Goal: Navigation & Orientation: Find specific page/section

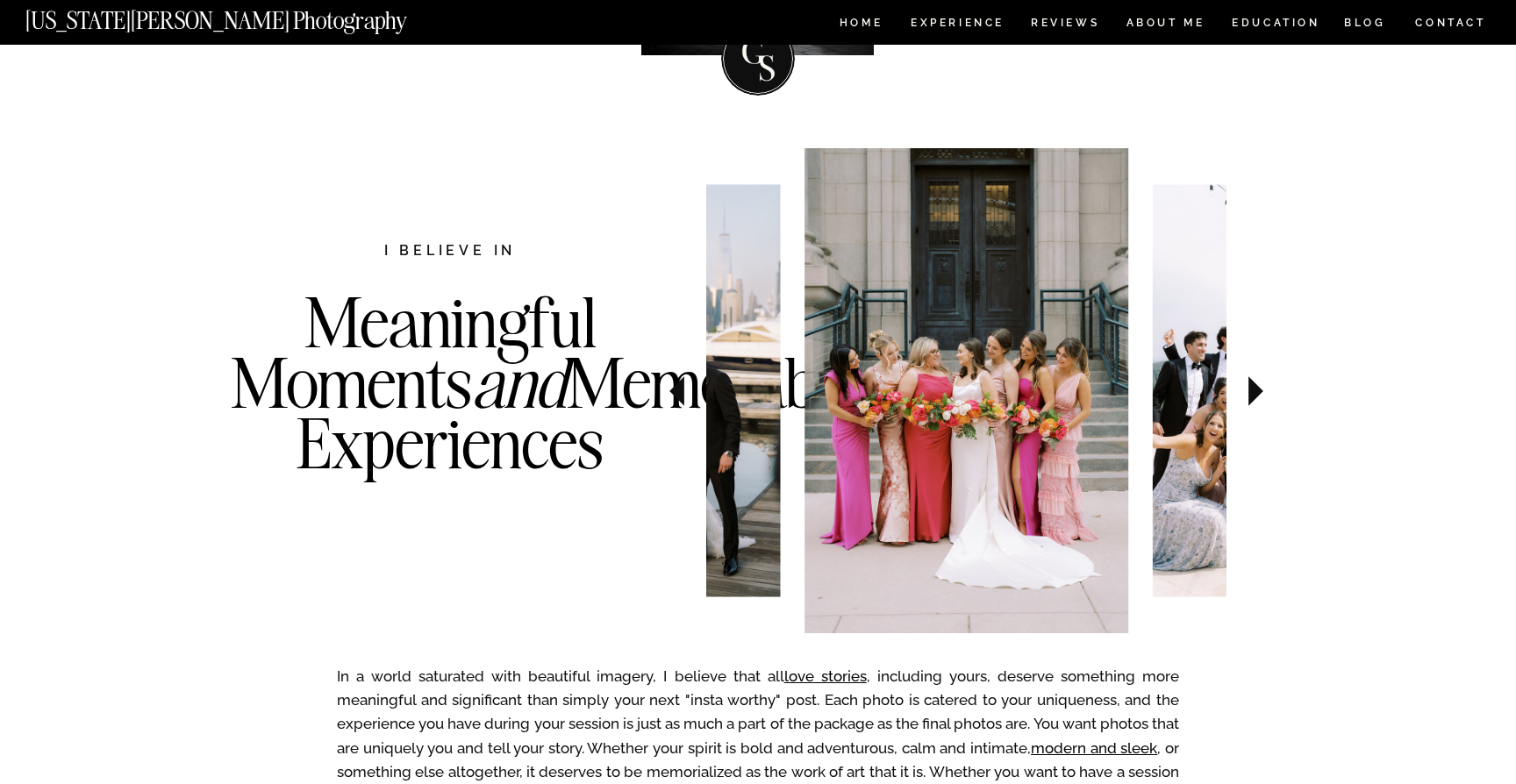
scroll to position [501, 0]
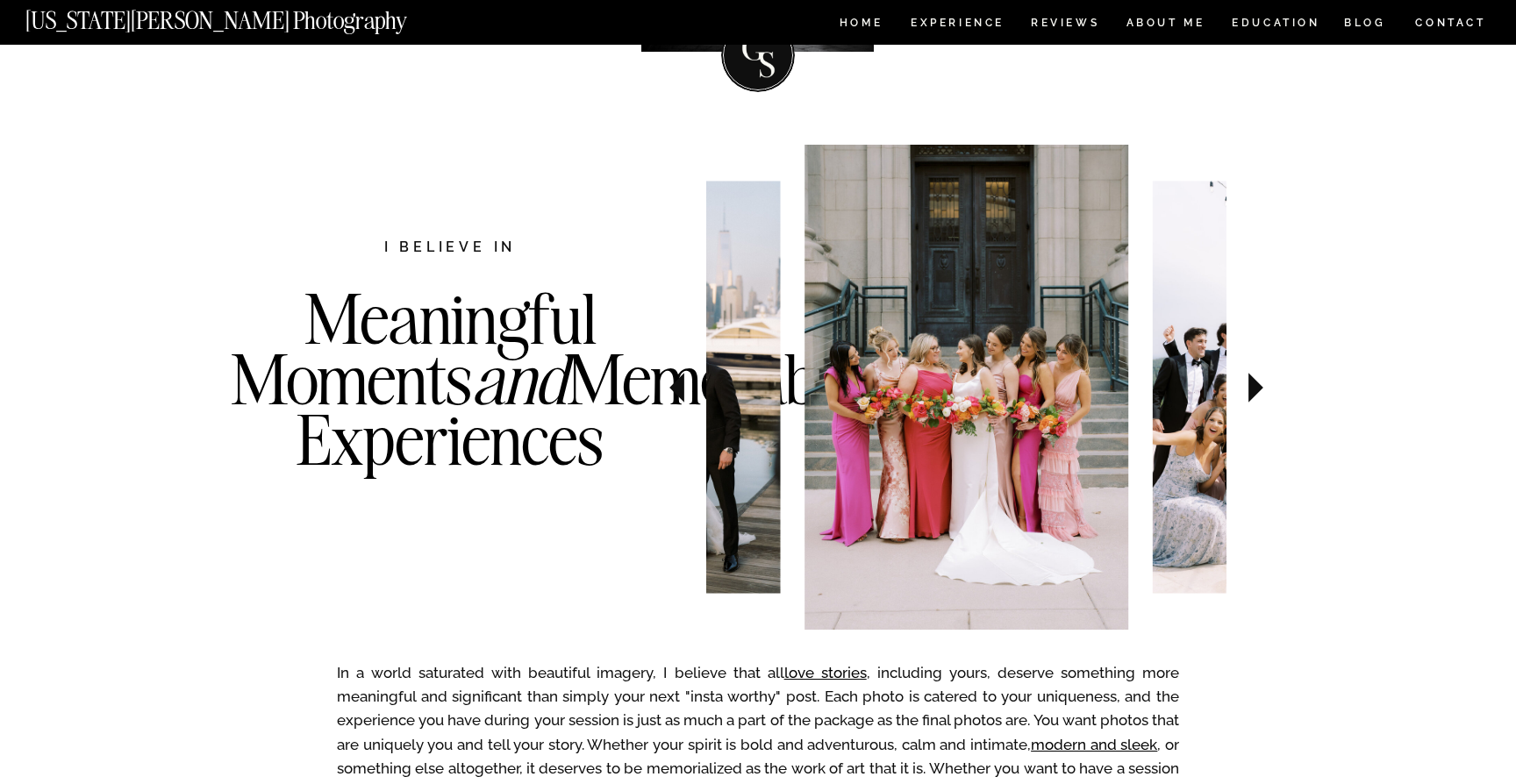
click at [1255, 385] on icon at bounding box center [1256, 387] width 15 height 30
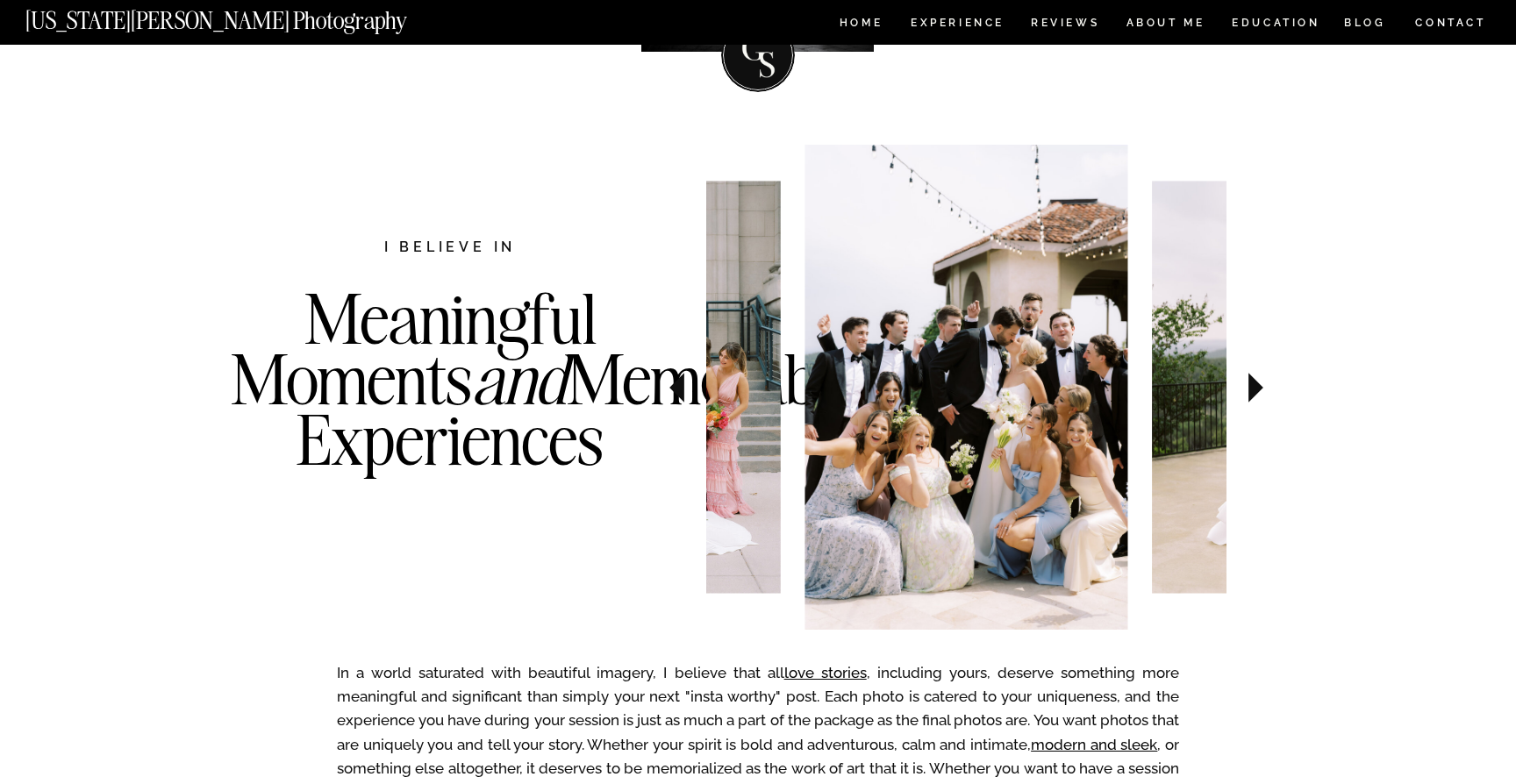
click at [1255, 385] on icon at bounding box center [1256, 387] width 15 height 30
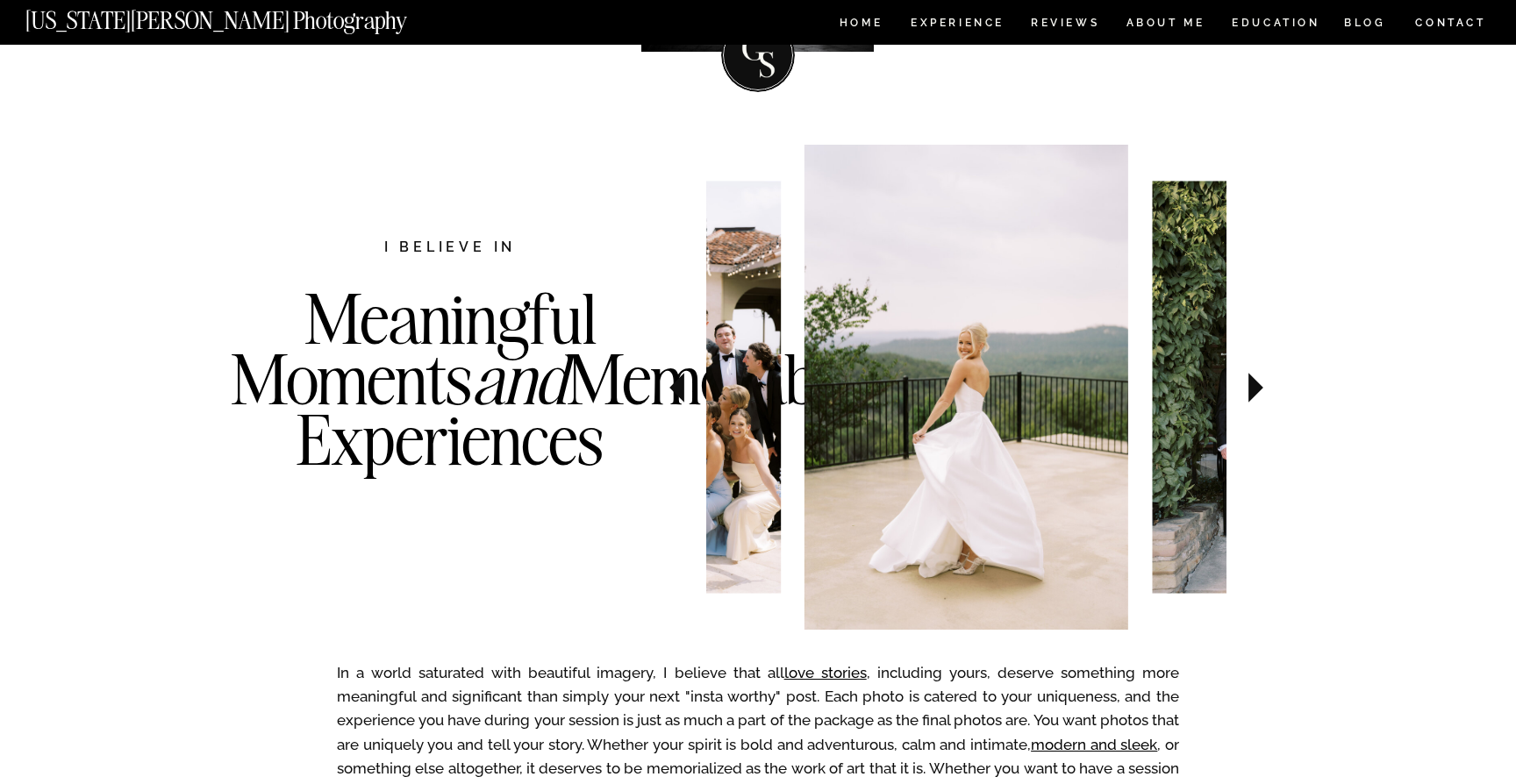
click at [1255, 385] on icon at bounding box center [1256, 387] width 15 height 30
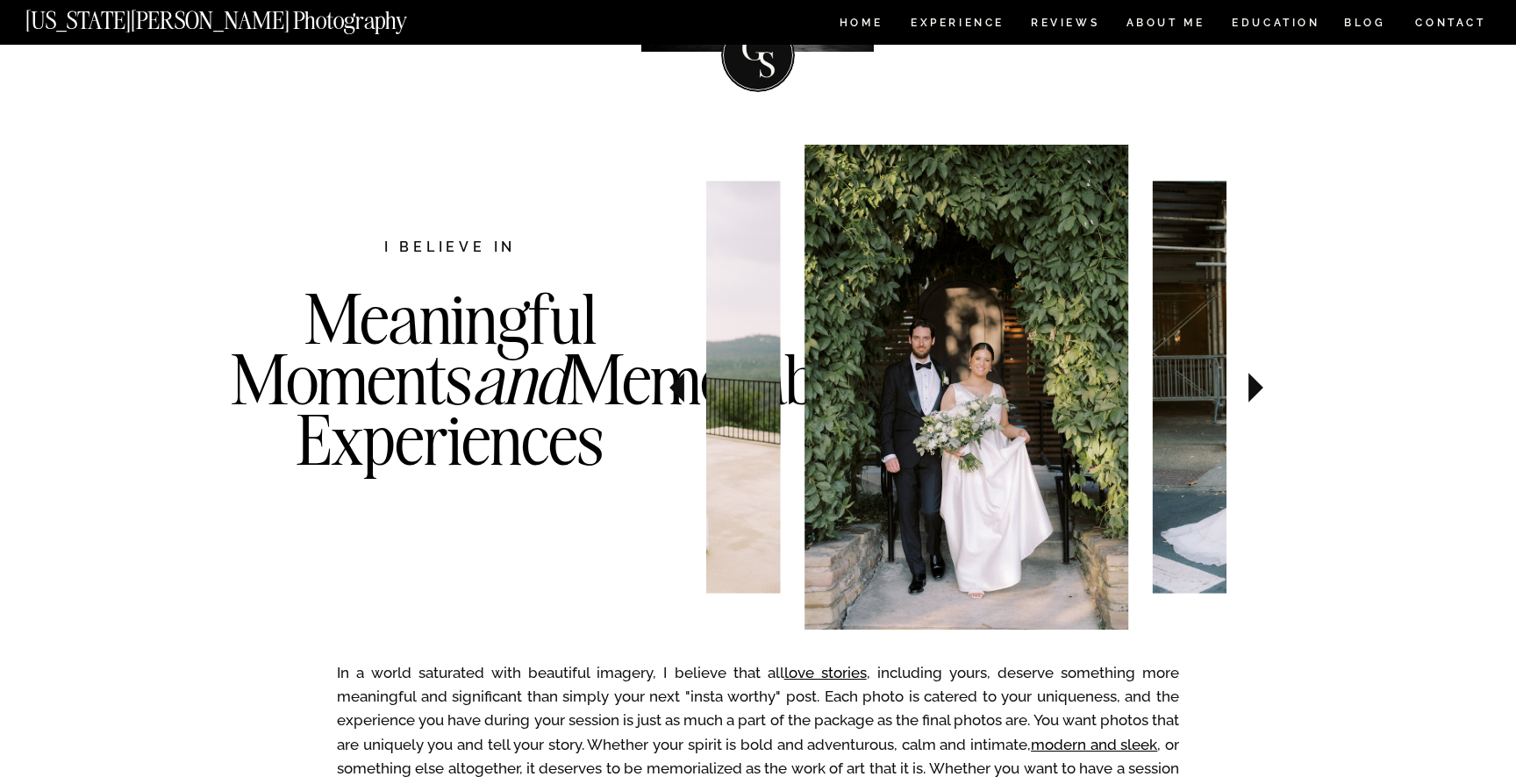
click at [1255, 385] on icon at bounding box center [1256, 387] width 15 height 30
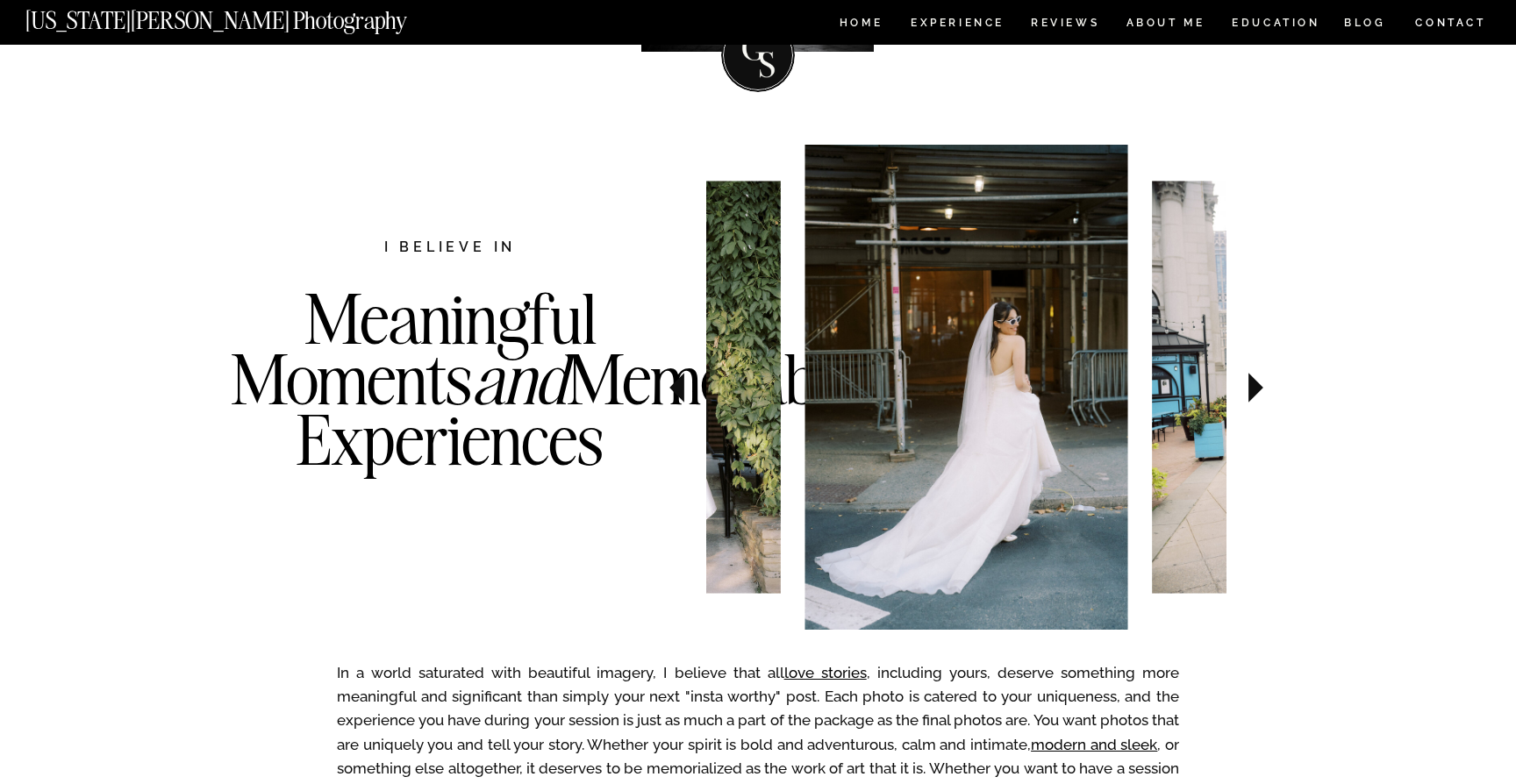
click at [1255, 385] on icon at bounding box center [1256, 387] width 15 height 30
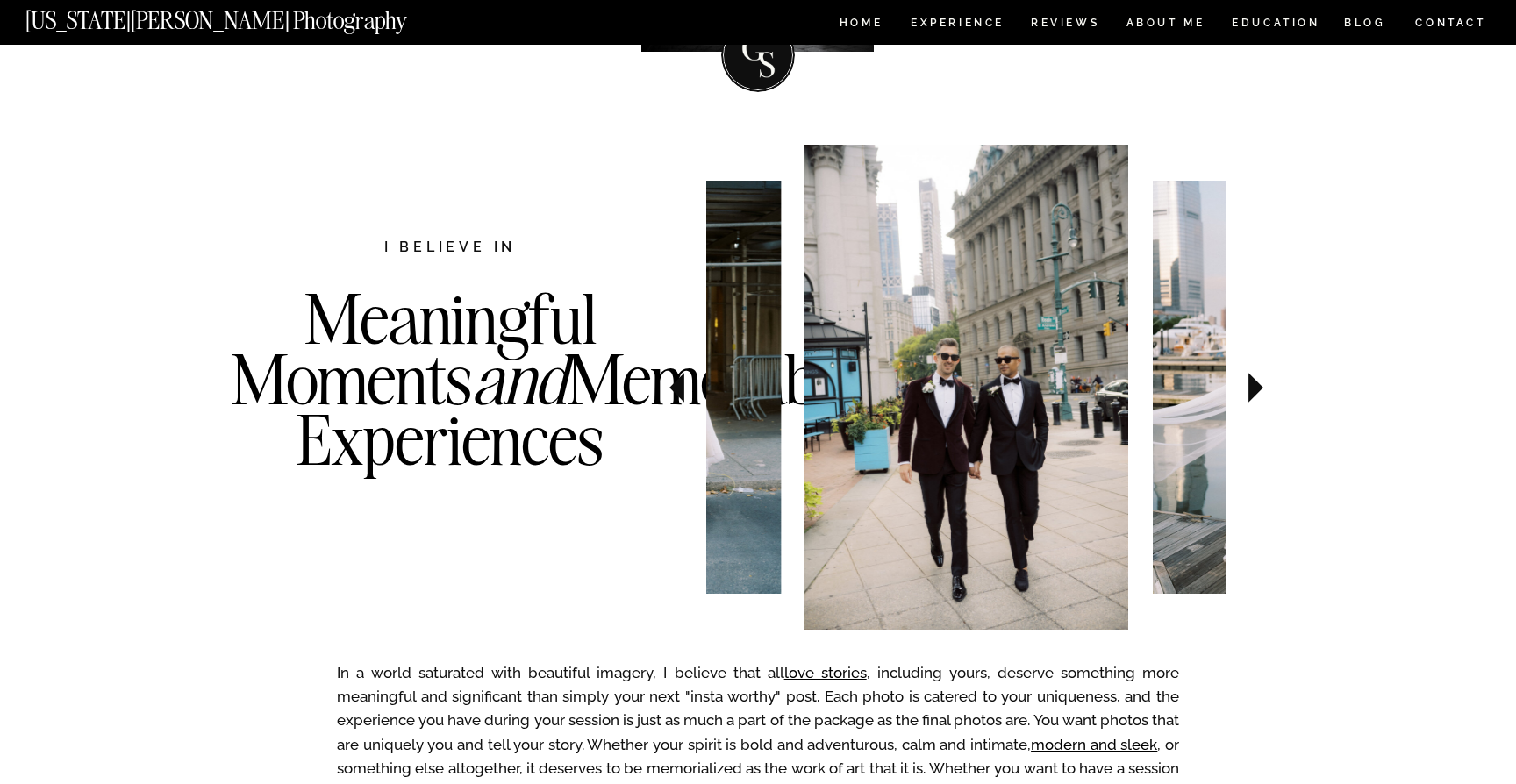
click at [1255, 385] on icon at bounding box center [1256, 387] width 15 height 30
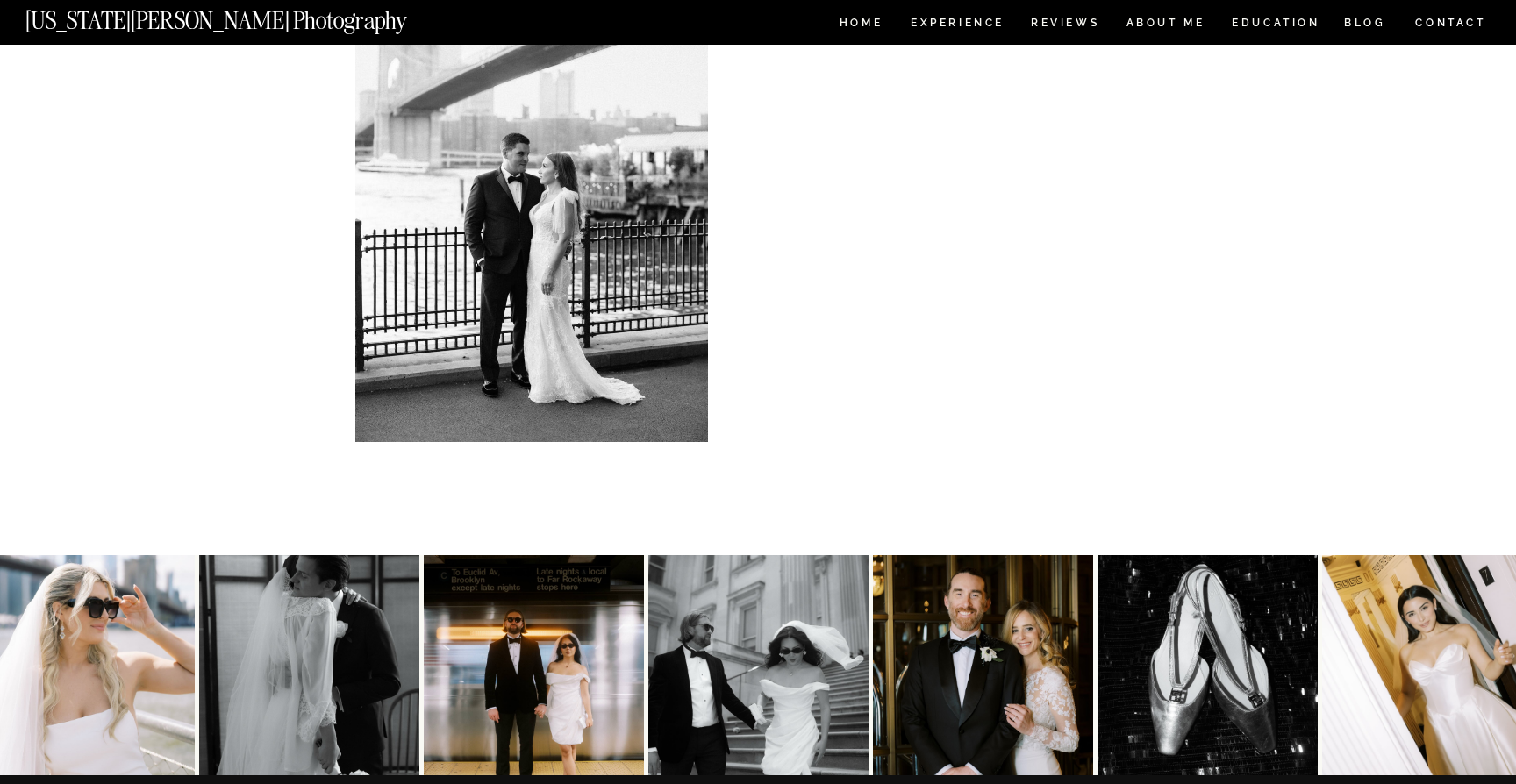
scroll to position [8973, 0]
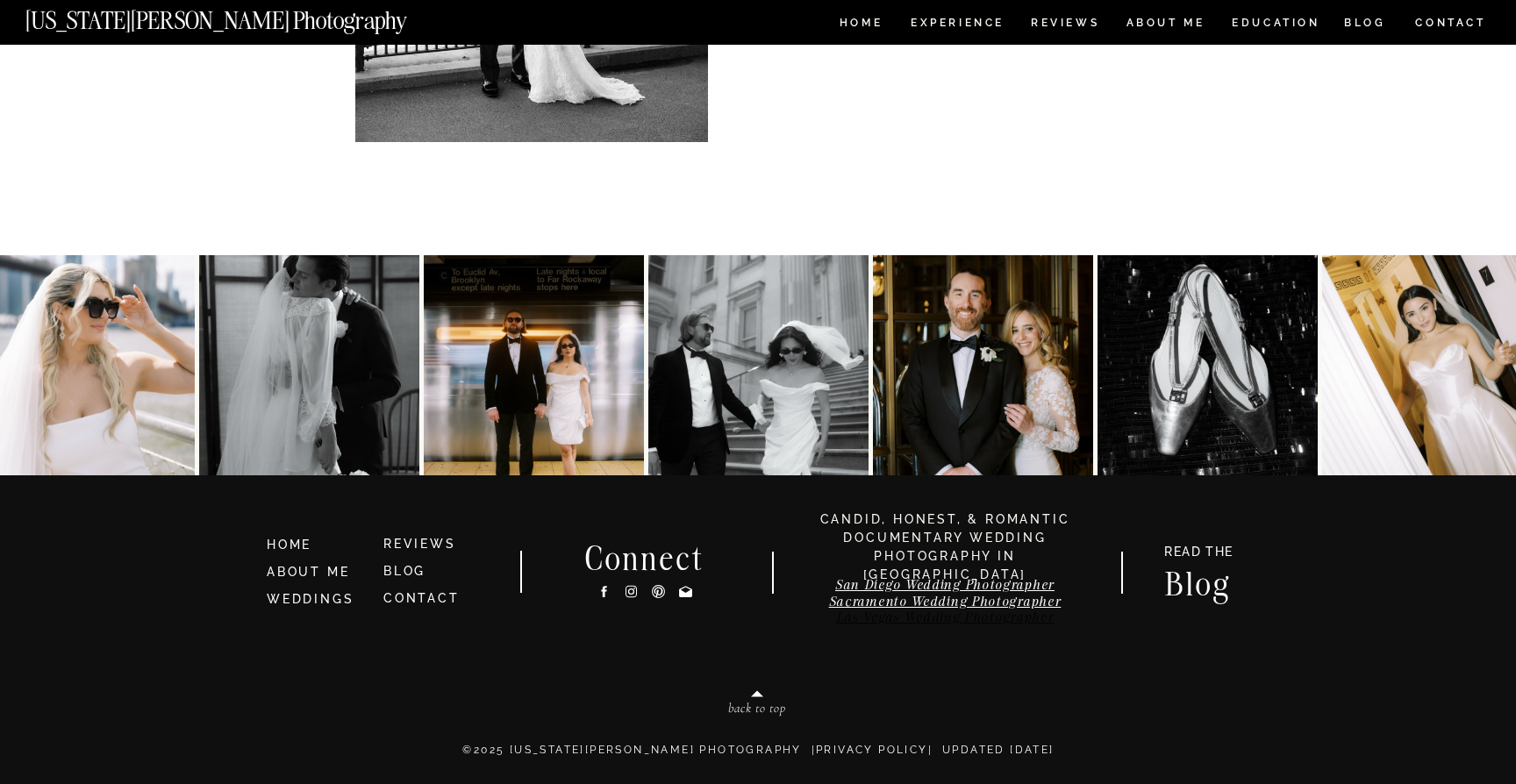
click at [1013, 621] on link "Las Vegas Wedding Photographer" at bounding box center [944, 617] width 218 height 17
click at [966, 603] on link "Sacramento Wedding Photographer" at bounding box center [945, 602] width 232 height 17
click at [998, 604] on link "Sacramento Wedding Photographer" at bounding box center [945, 602] width 232 height 17
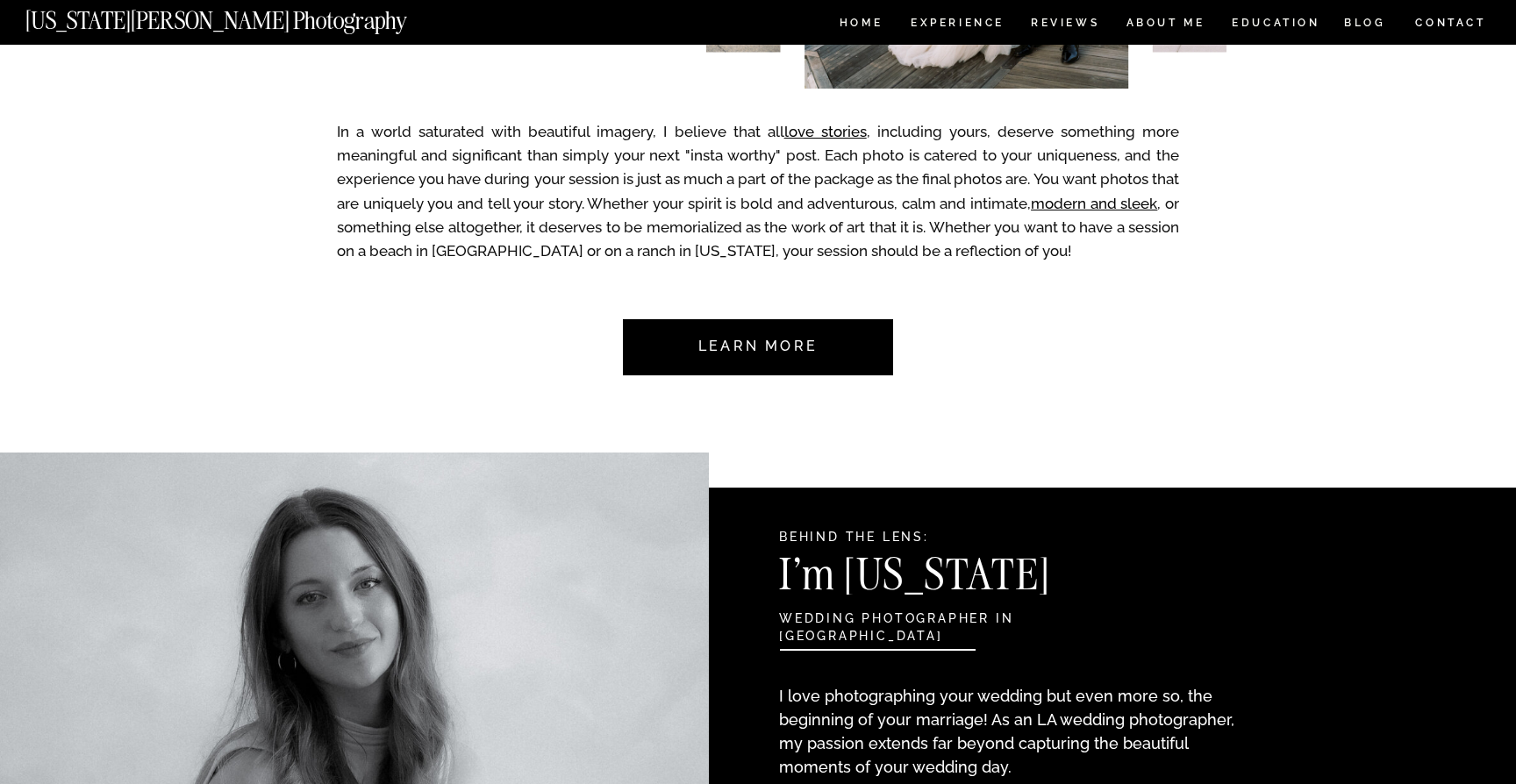
scroll to position [0, 0]
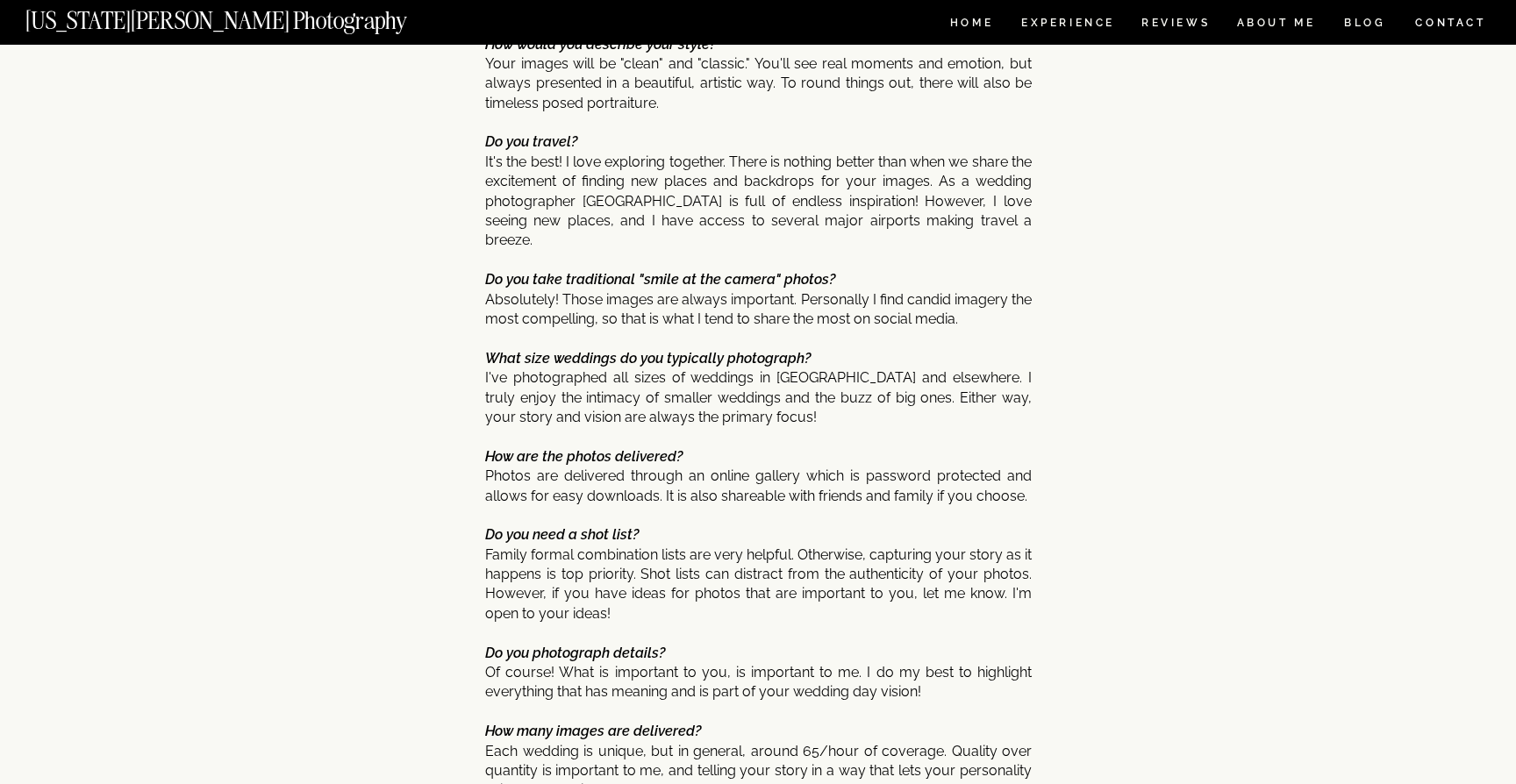
scroll to position [8973, 0]
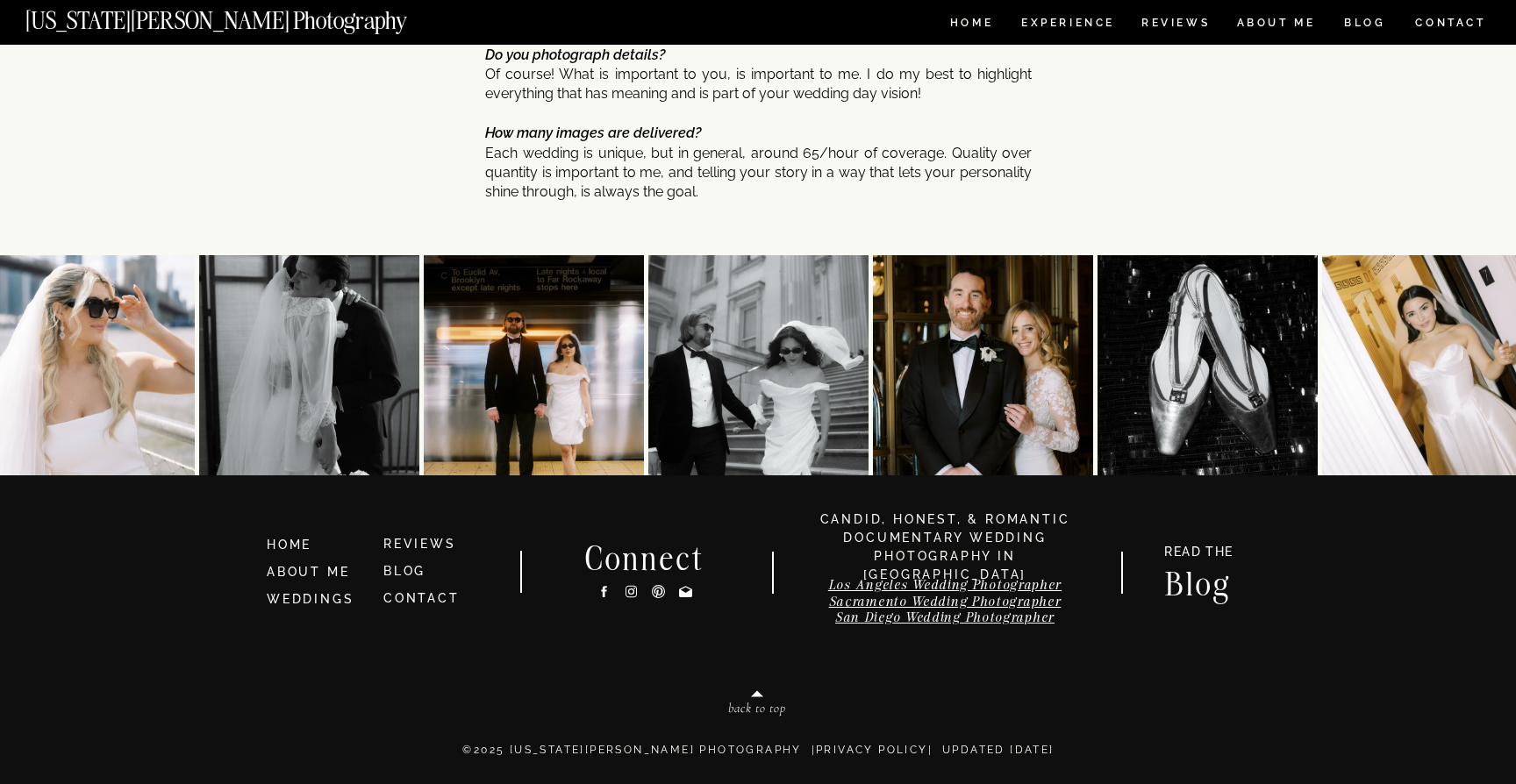
click at [626, 593] on icon at bounding box center [631, 591] width 15 height 19
click at [960, 586] on link "Los Angeles Wedding Photographer" at bounding box center [944, 585] width 233 height 17
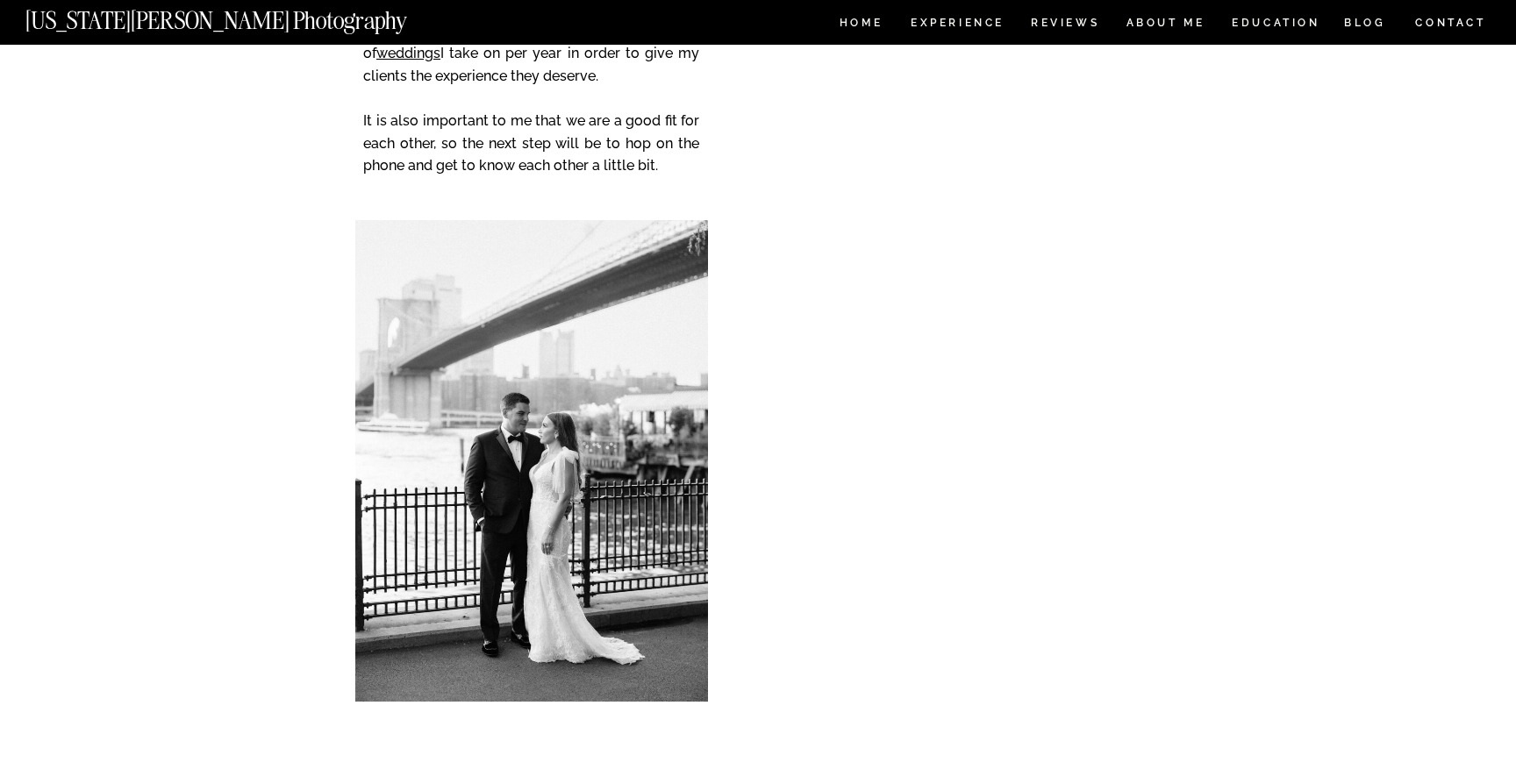
scroll to position [8973, 0]
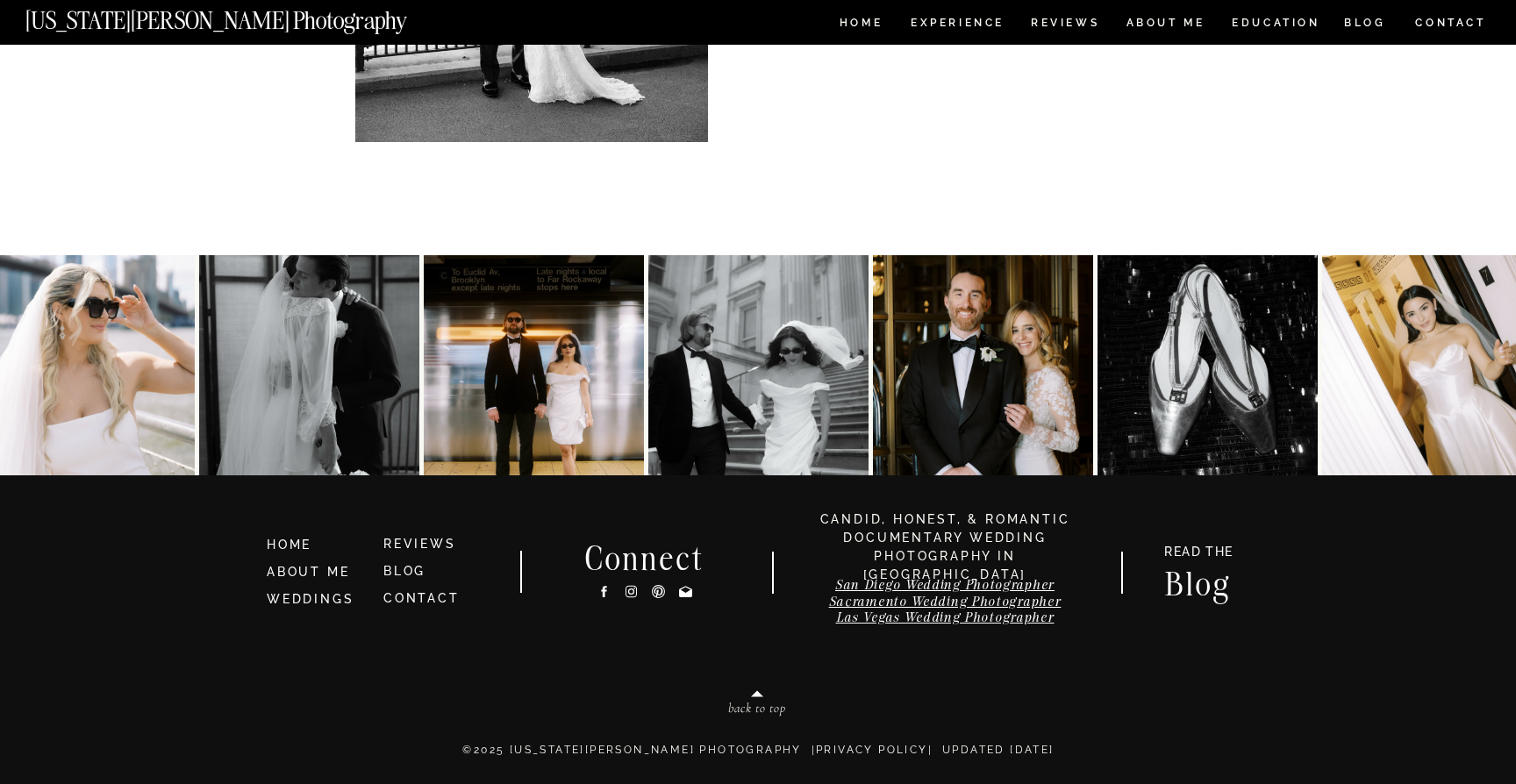
click at [635, 592] on icon at bounding box center [631, 591] width 15 height 19
click at [328, 570] on link "ABOUT ME" at bounding box center [308, 572] width 82 height 14
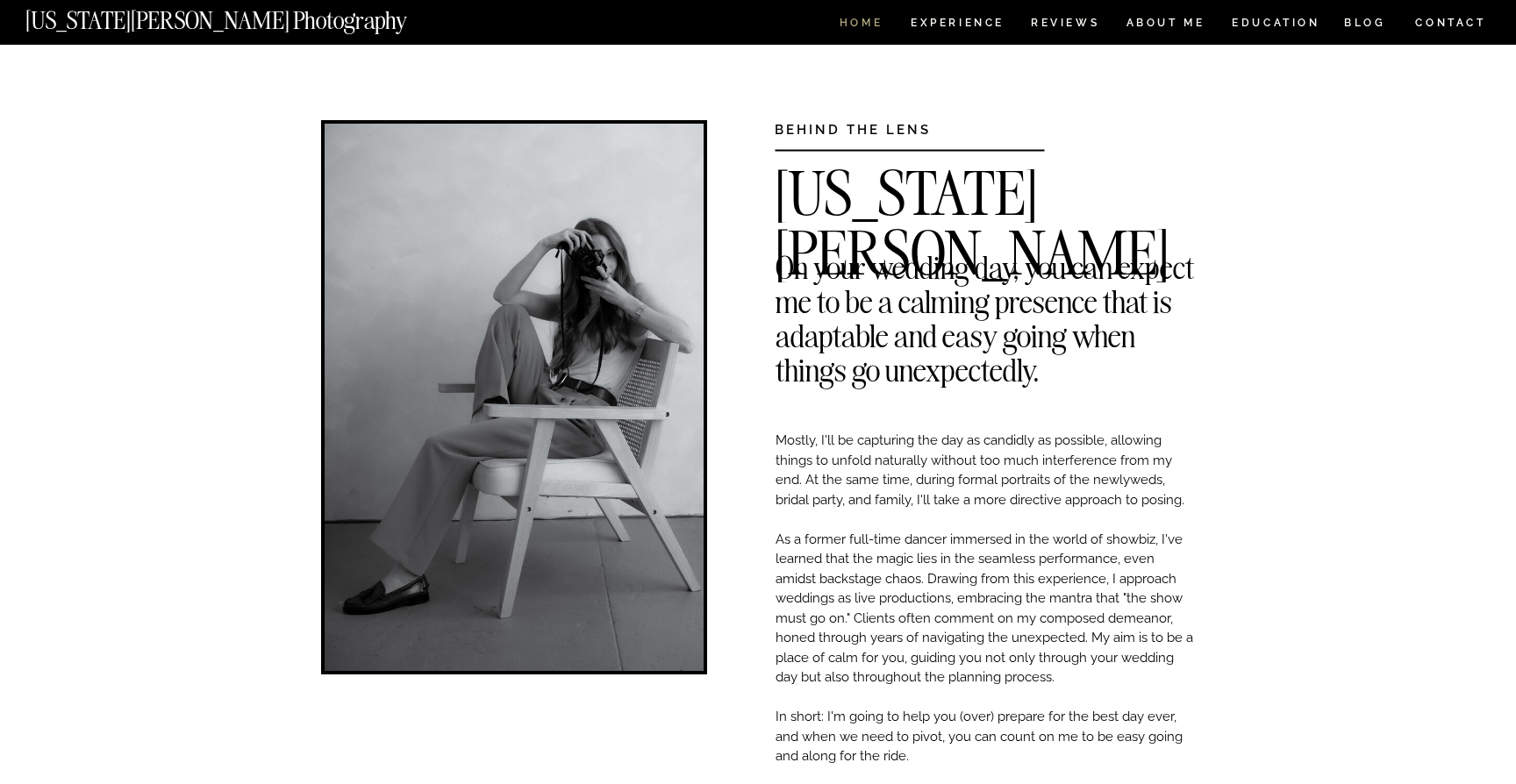
click at [851, 23] on nav "HOME" at bounding box center [860, 25] width 50 height 15
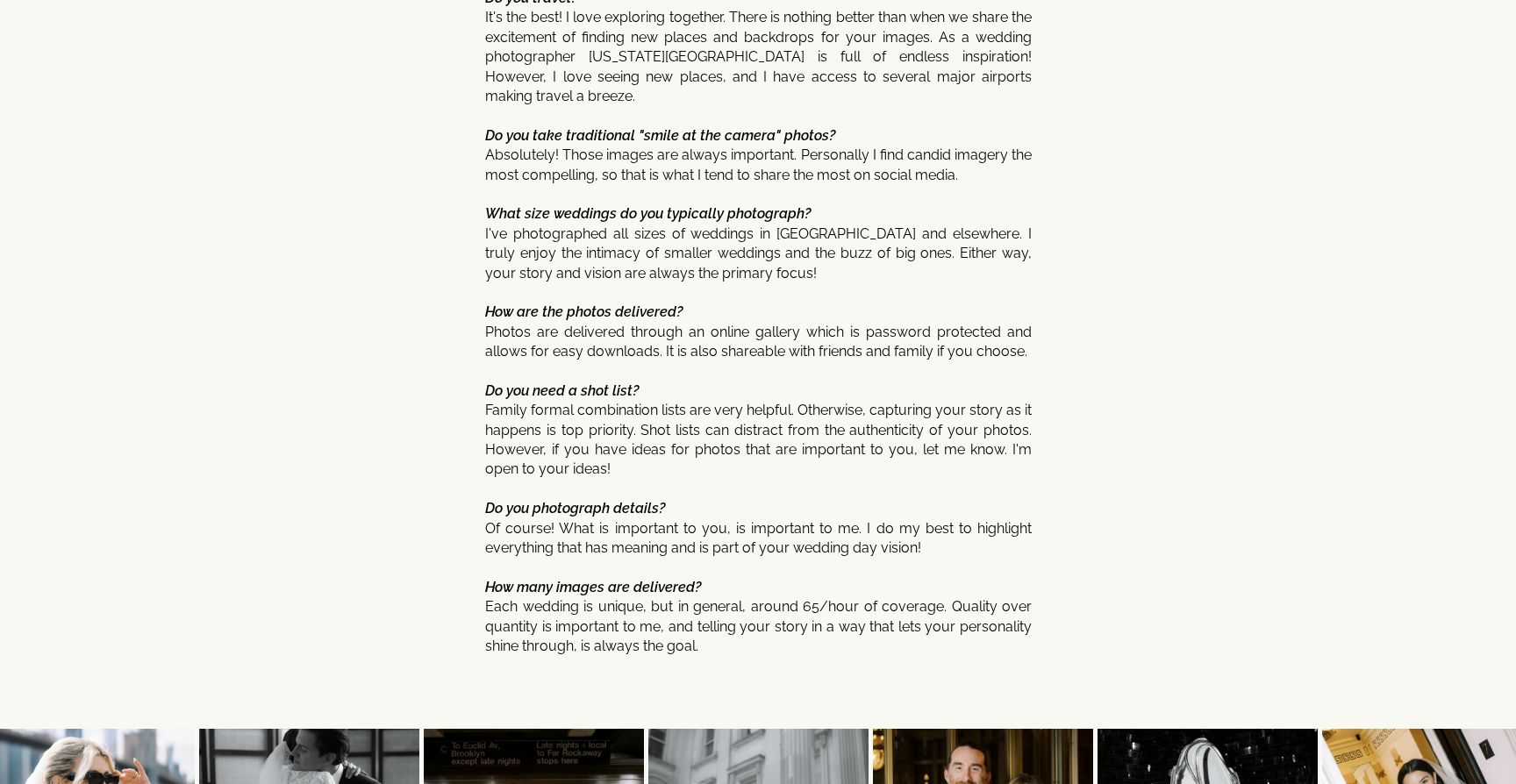
scroll to position [9340, 0]
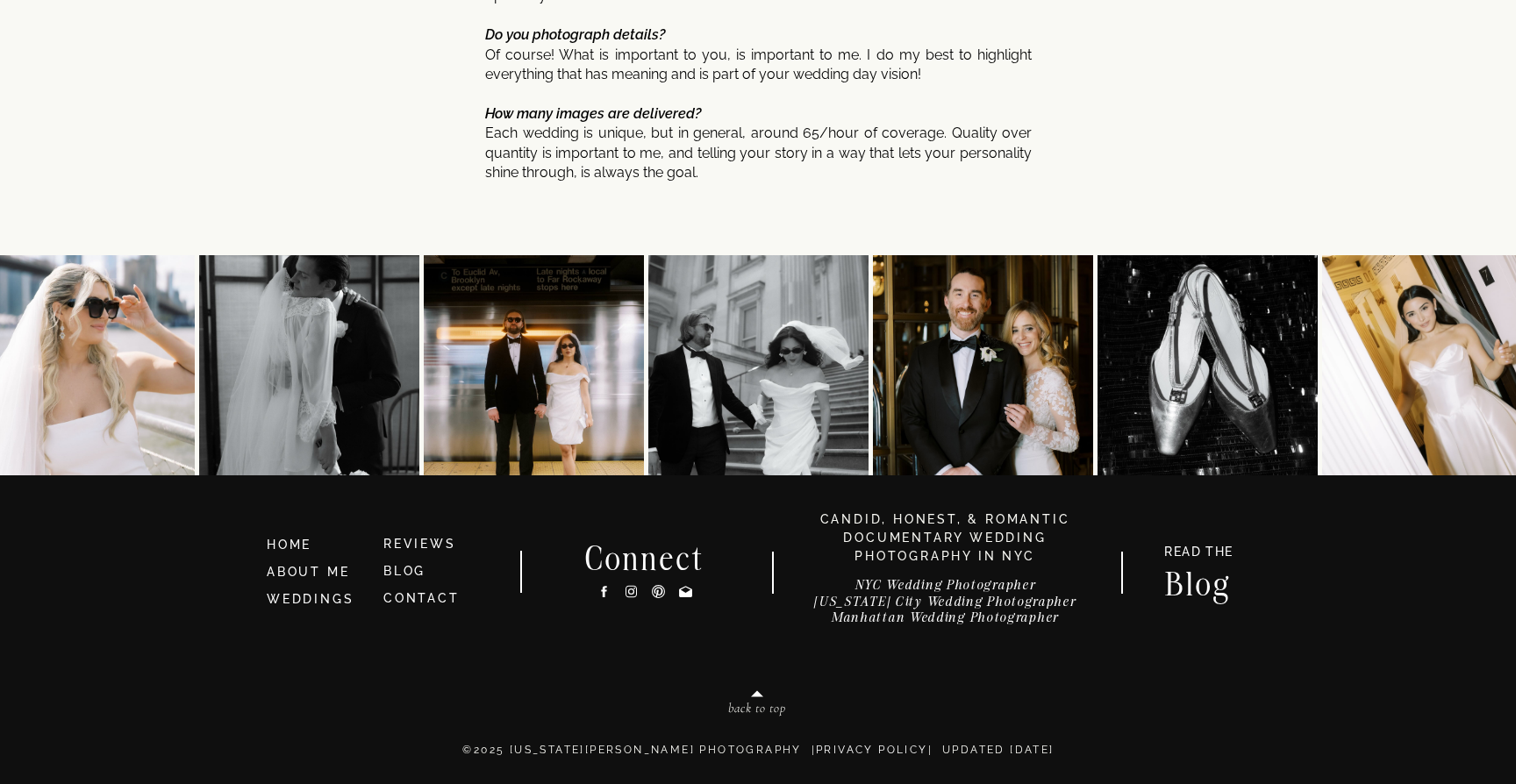
click at [991, 621] on h3 "NYC Wedding Photographer [US_STATE][GEOGRAPHIC_DATA] Wedding Photographer Manha…" at bounding box center [945, 605] width 313 height 57
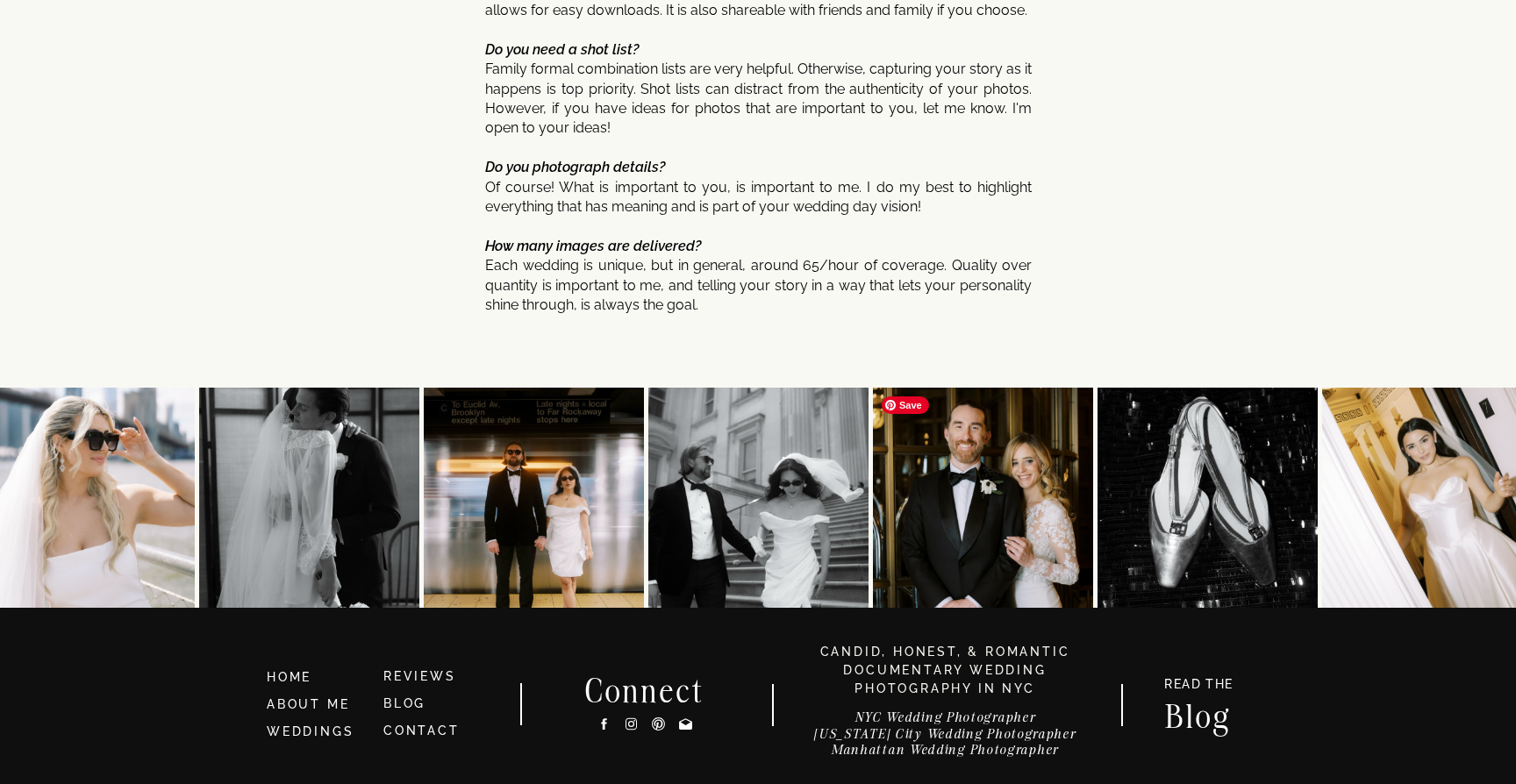
scroll to position [9340, 0]
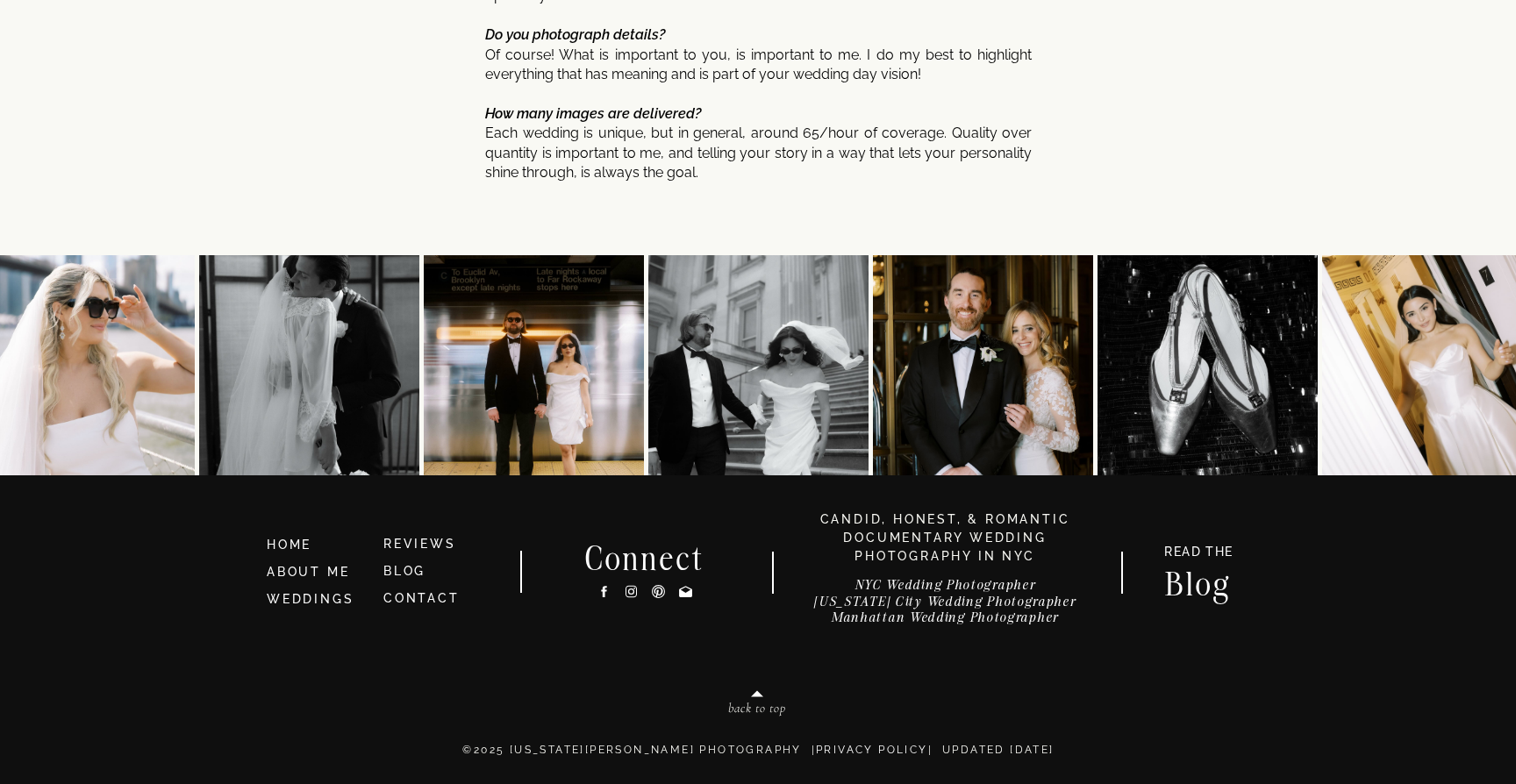
click at [995, 599] on h3 "NYC Wedding Photographer [US_STATE][GEOGRAPHIC_DATA] Wedding Photographer Manha…" at bounding box center [945, 605] width 313 height 57
click at [1011, 587] on h3 "NYC Wedding Photographer [US_STATE][GEOGRAPHIC_DATA] Wedding Photographer Manha…" at bounding box center [945, 605] width 313 height 57
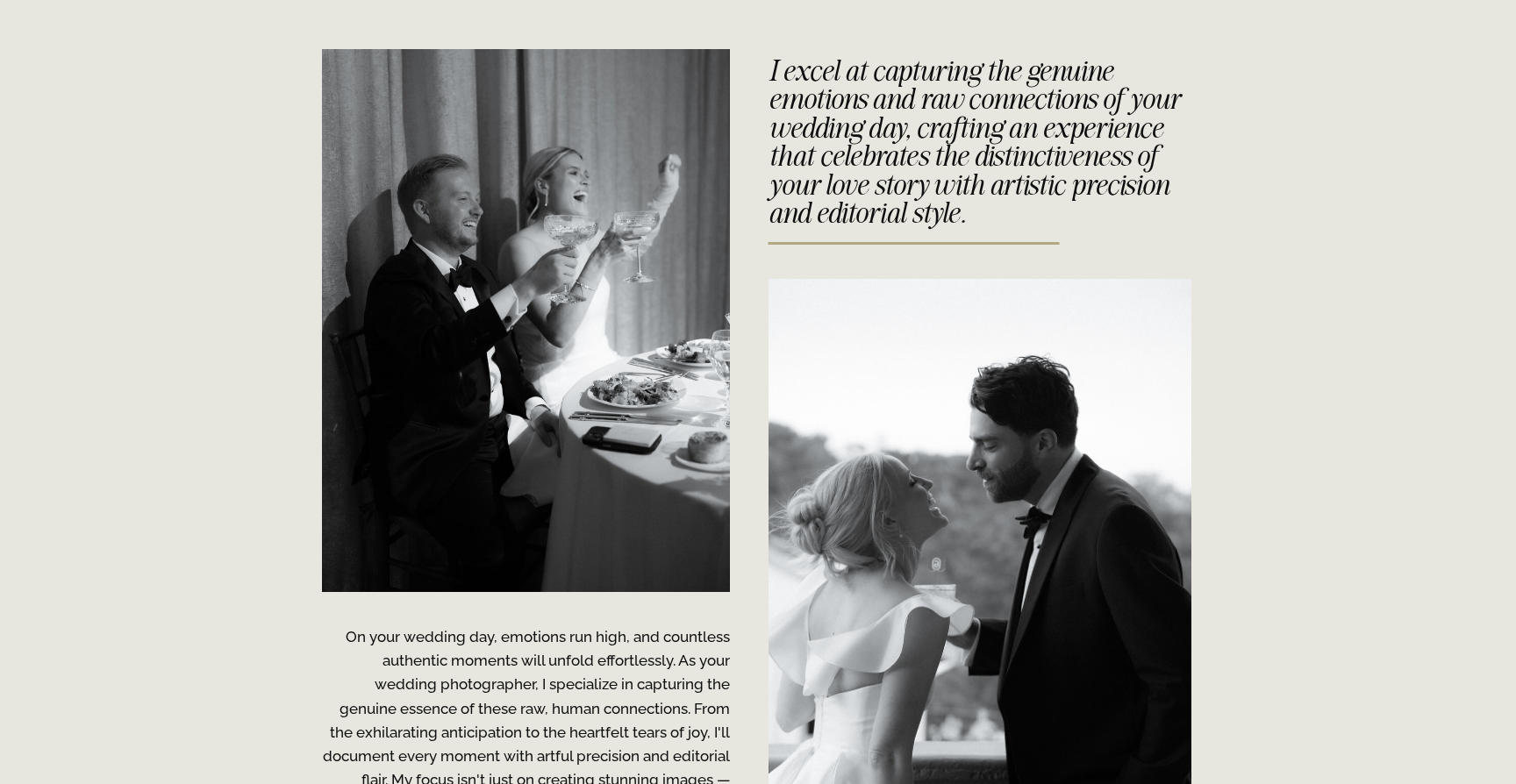
scroll to position [3946, 0]
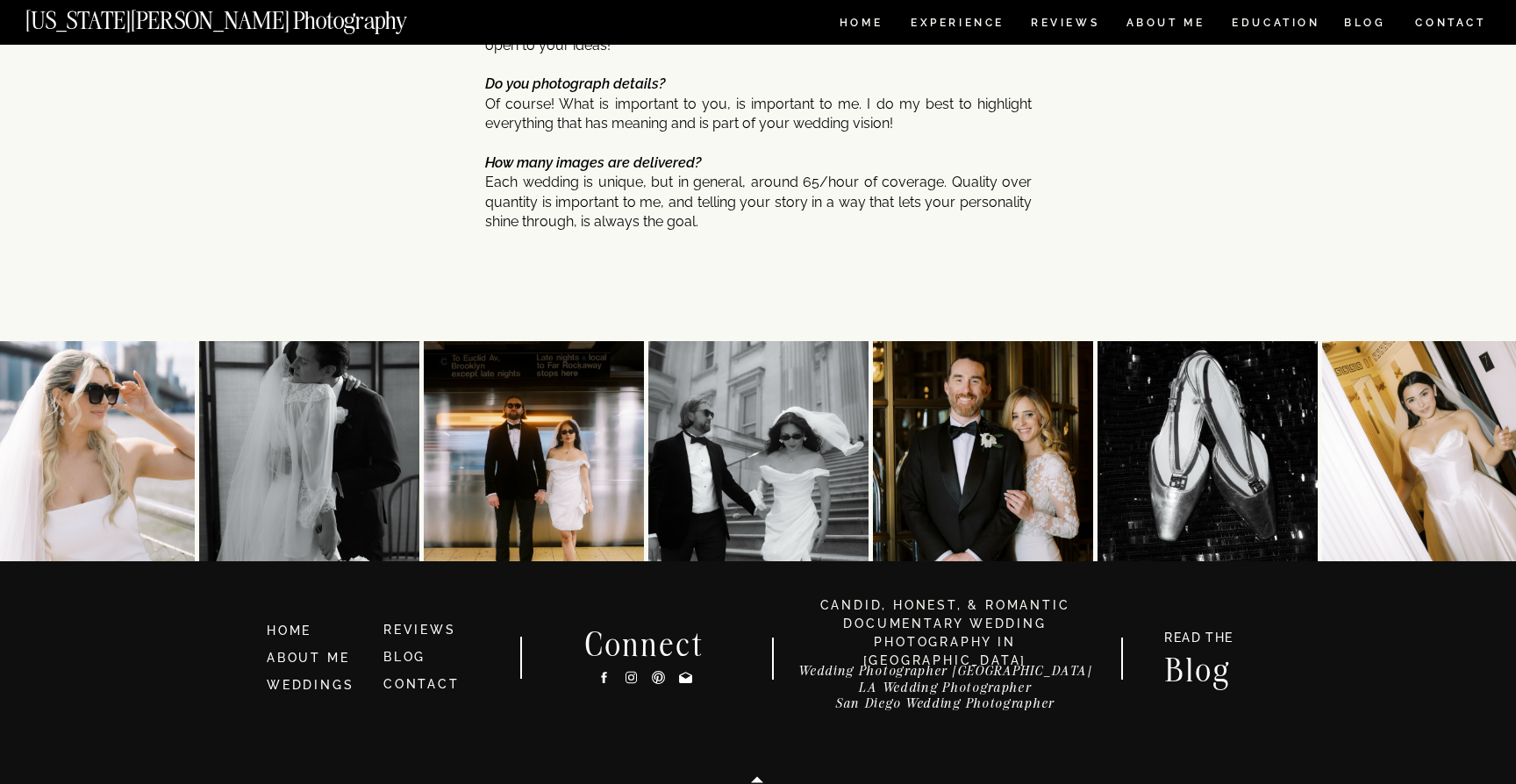
scroll to position [8929, 0]
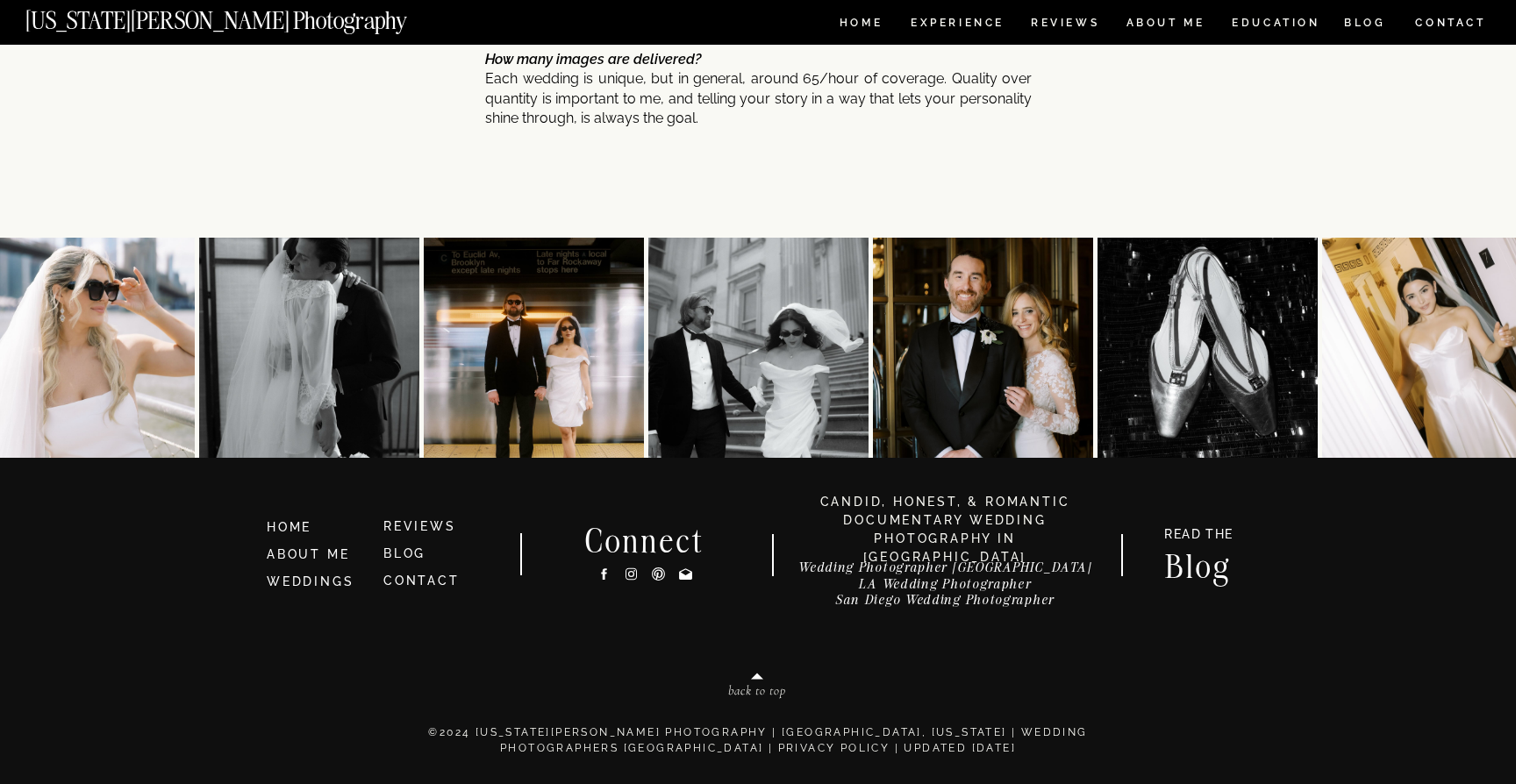
click at [973, 603] on h3 "Wedding Photographer Sacramento LA Wedding Photographer San Diego Wedding Photo…" at bounding box center [945, 588] width 313 height 57
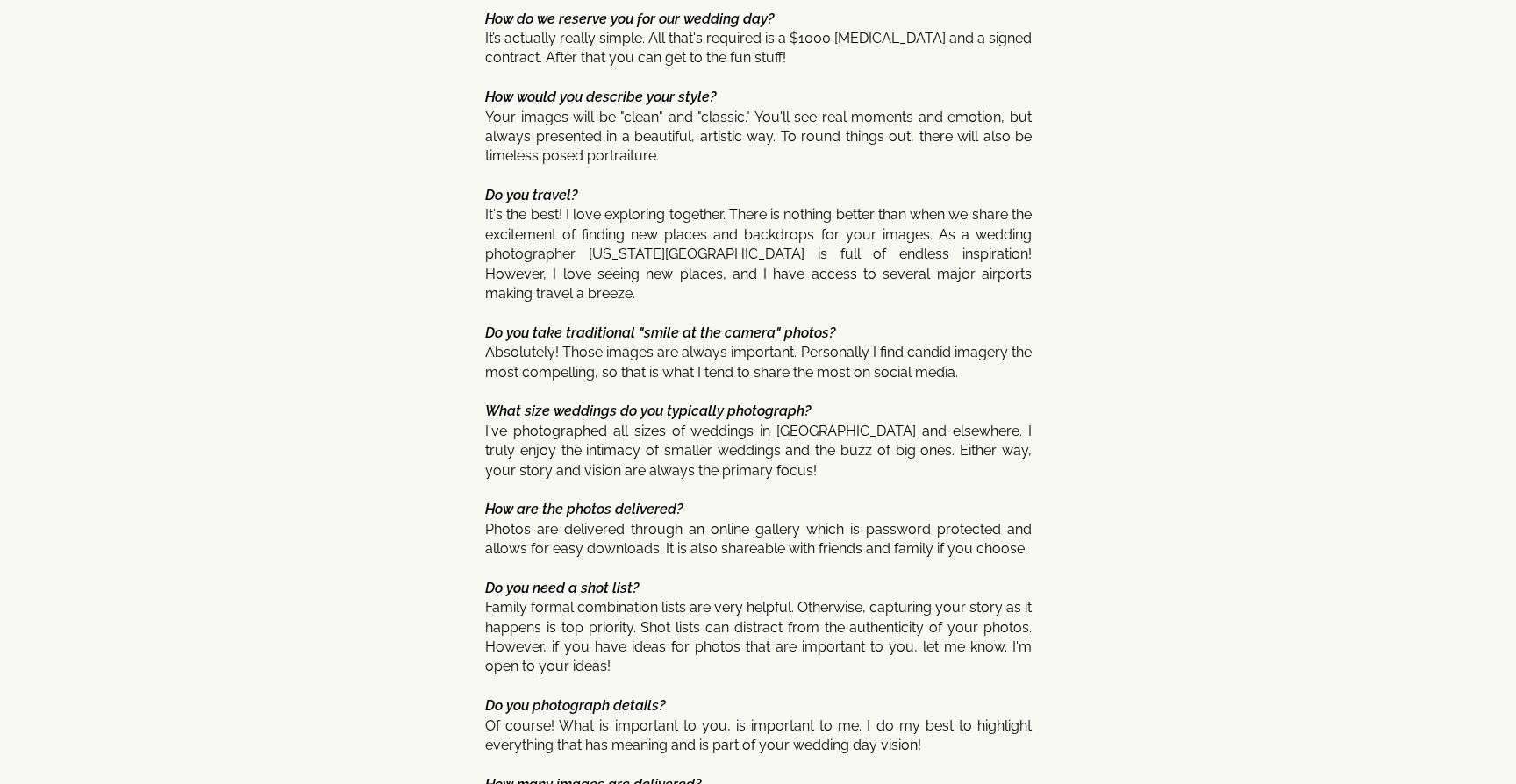
scroll to position [9340, 0]
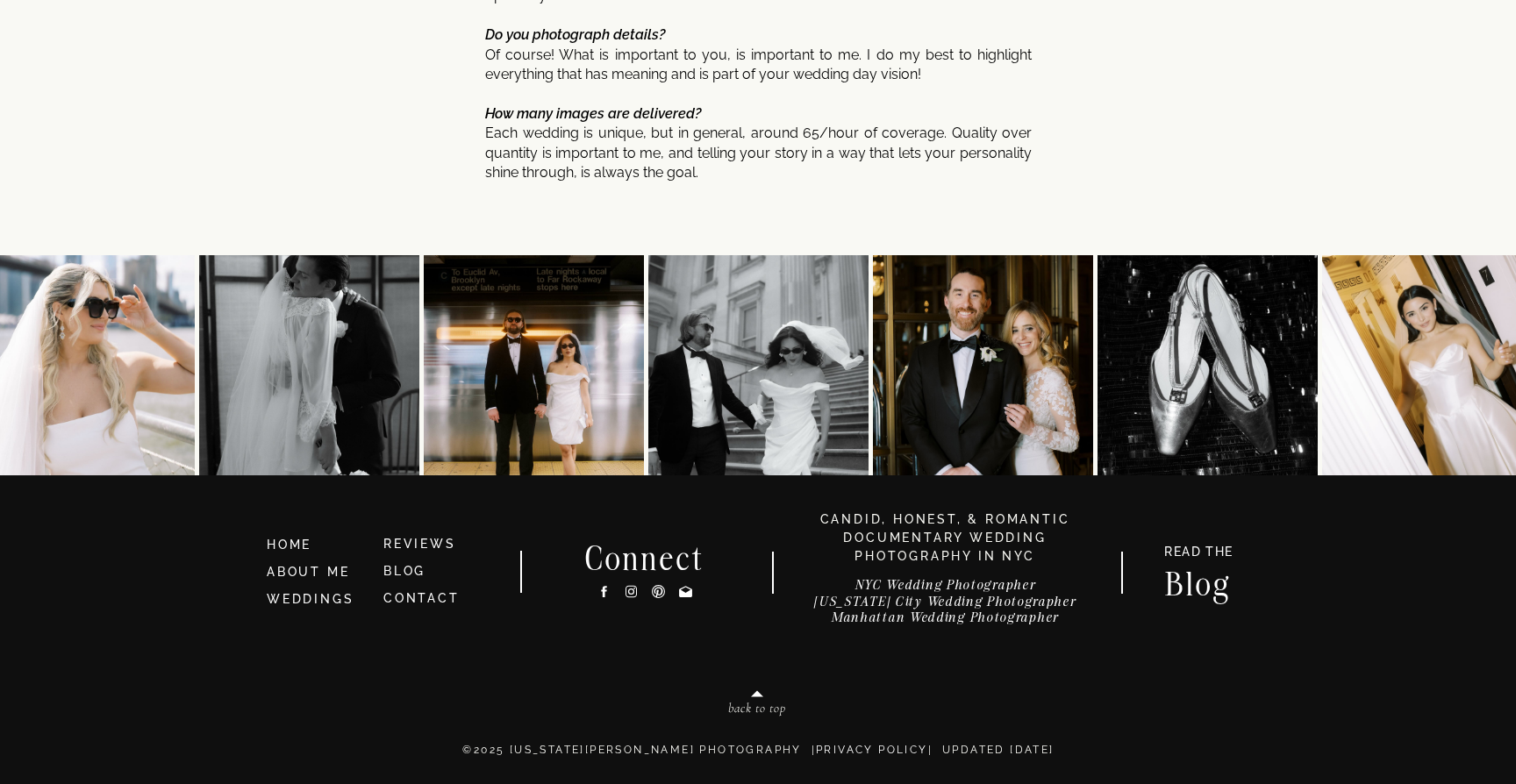
click at [997, 604] on h3 "NYC Wedding Photographer [US_STATE][GEOGRAPHIC_DATA] Wedding Photographer Manha…" at bounding box center [945, 605] width 313 height 57
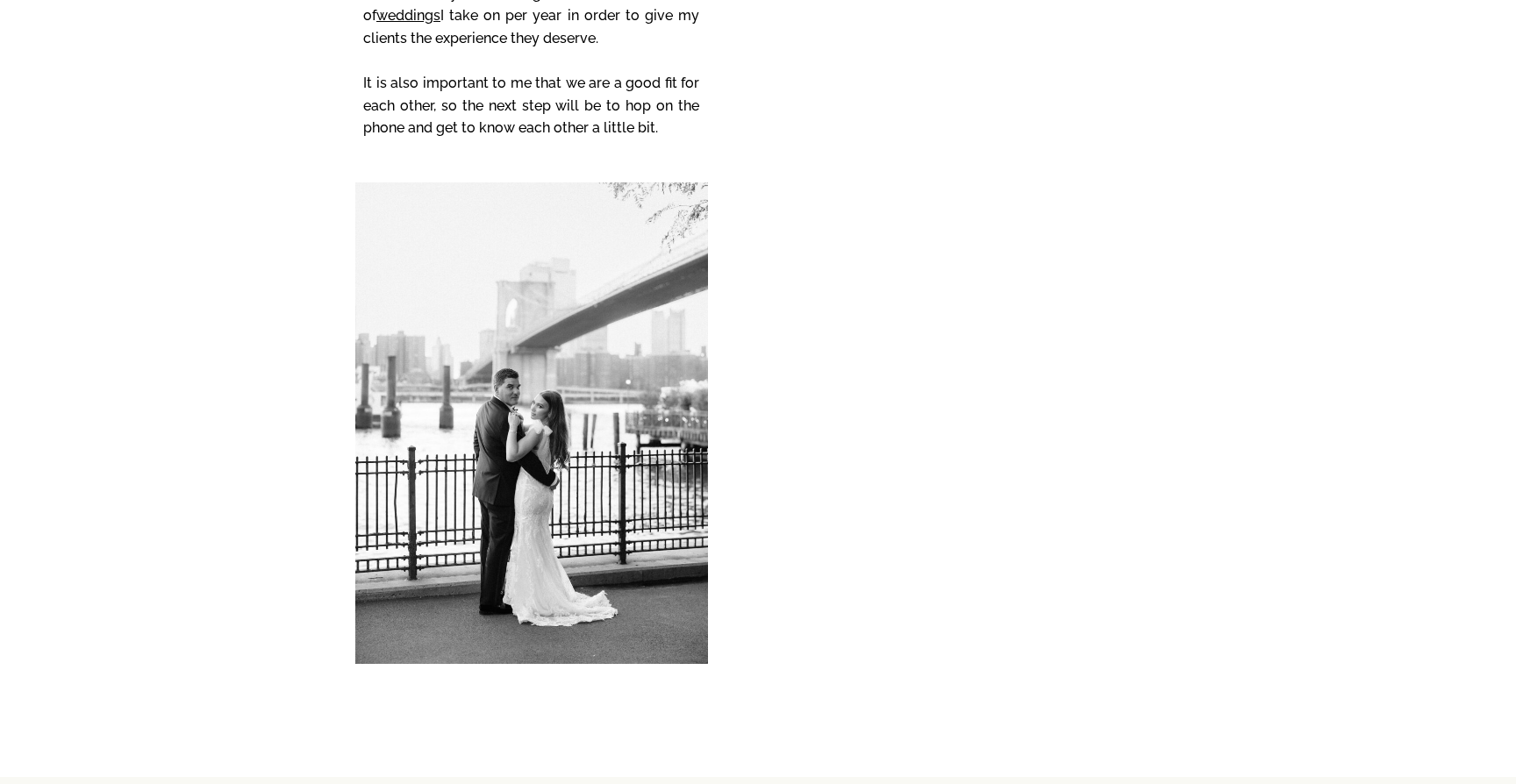
scroll to position [9340, 0]
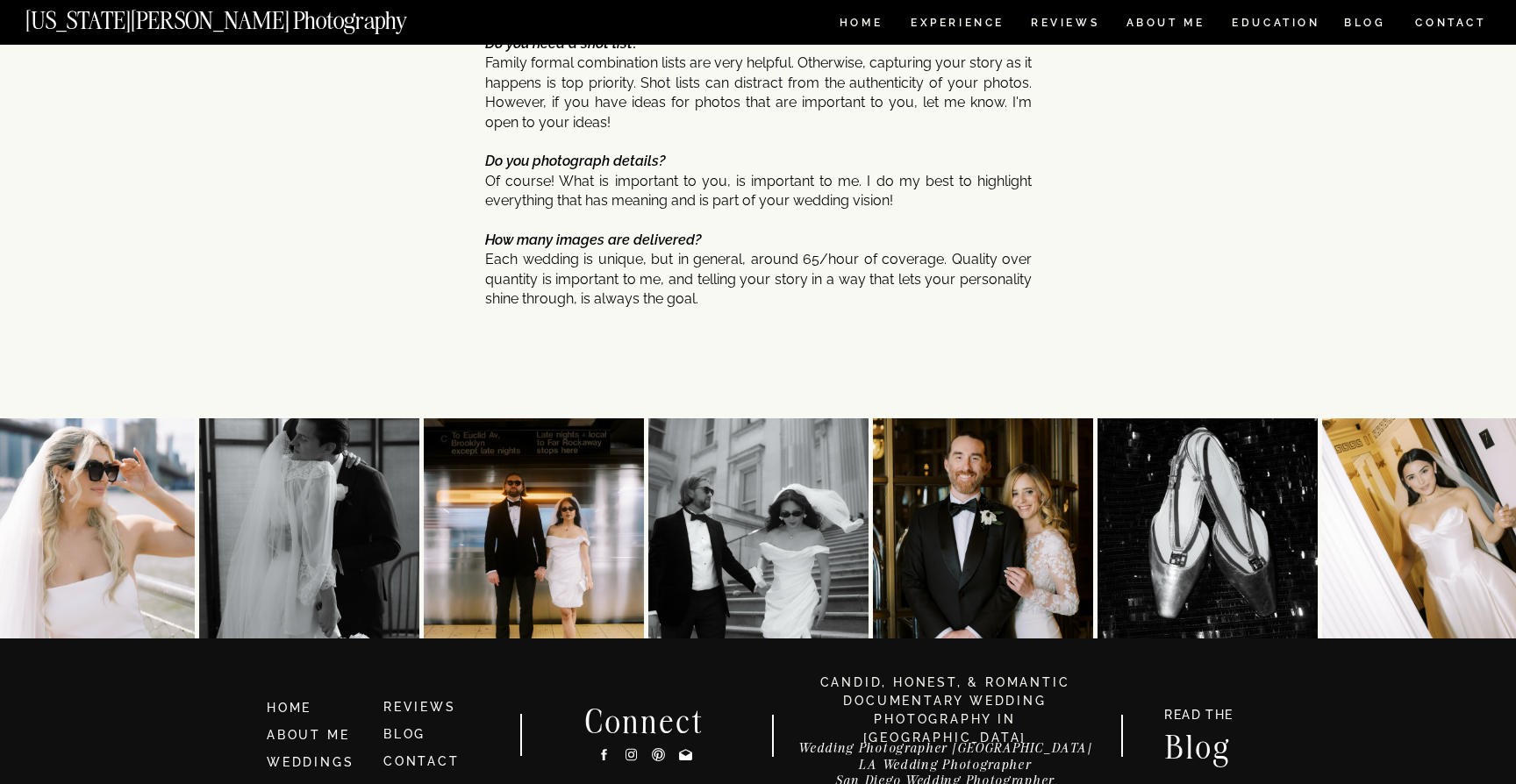
scroll to position [8929, 0]
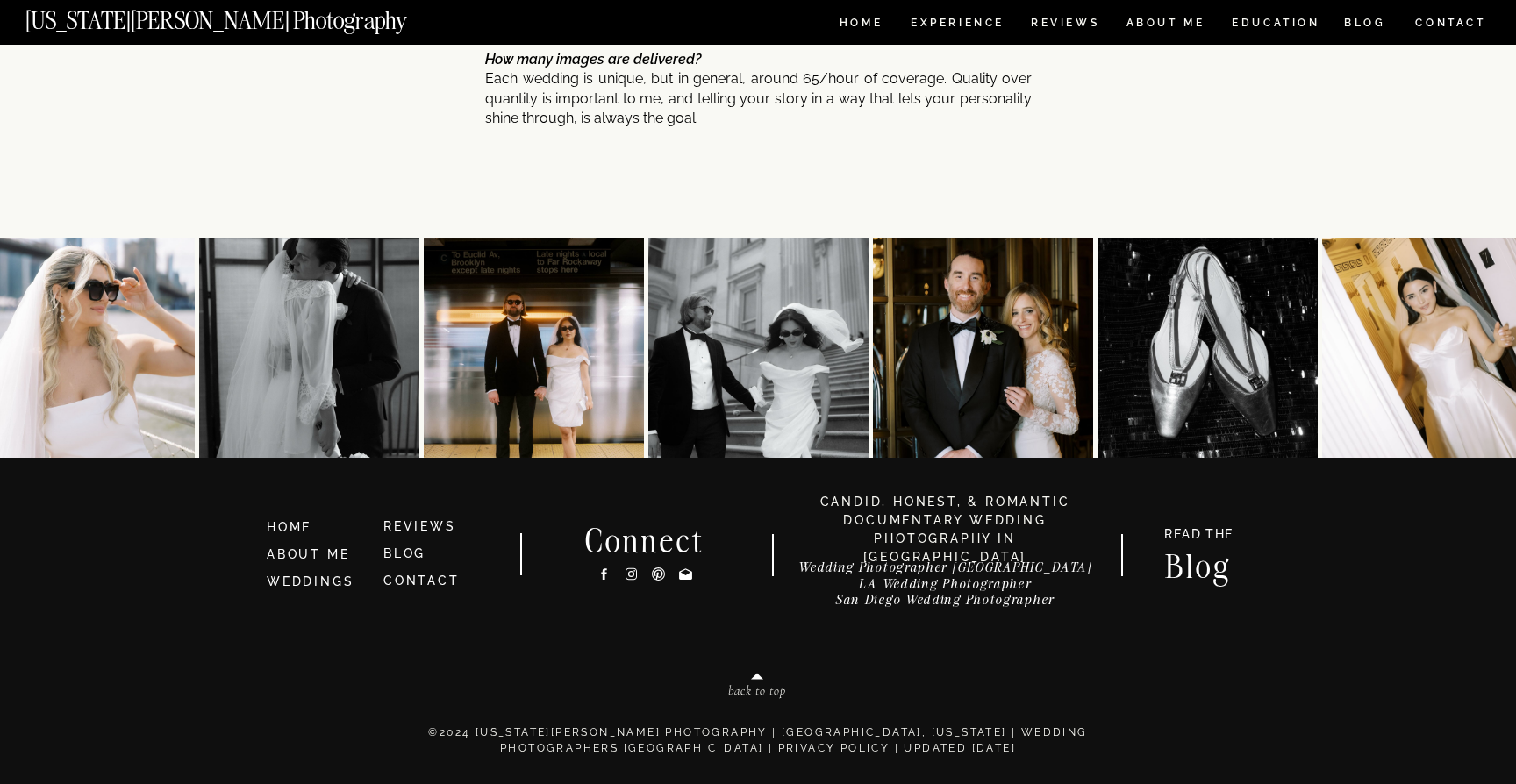
click at [983, 603] on h3 "Wedding Photographer Sacramento LA Wedding Photographer San Diego Wedding Photo…" at bounding box center [945, 588] width 313 height 57
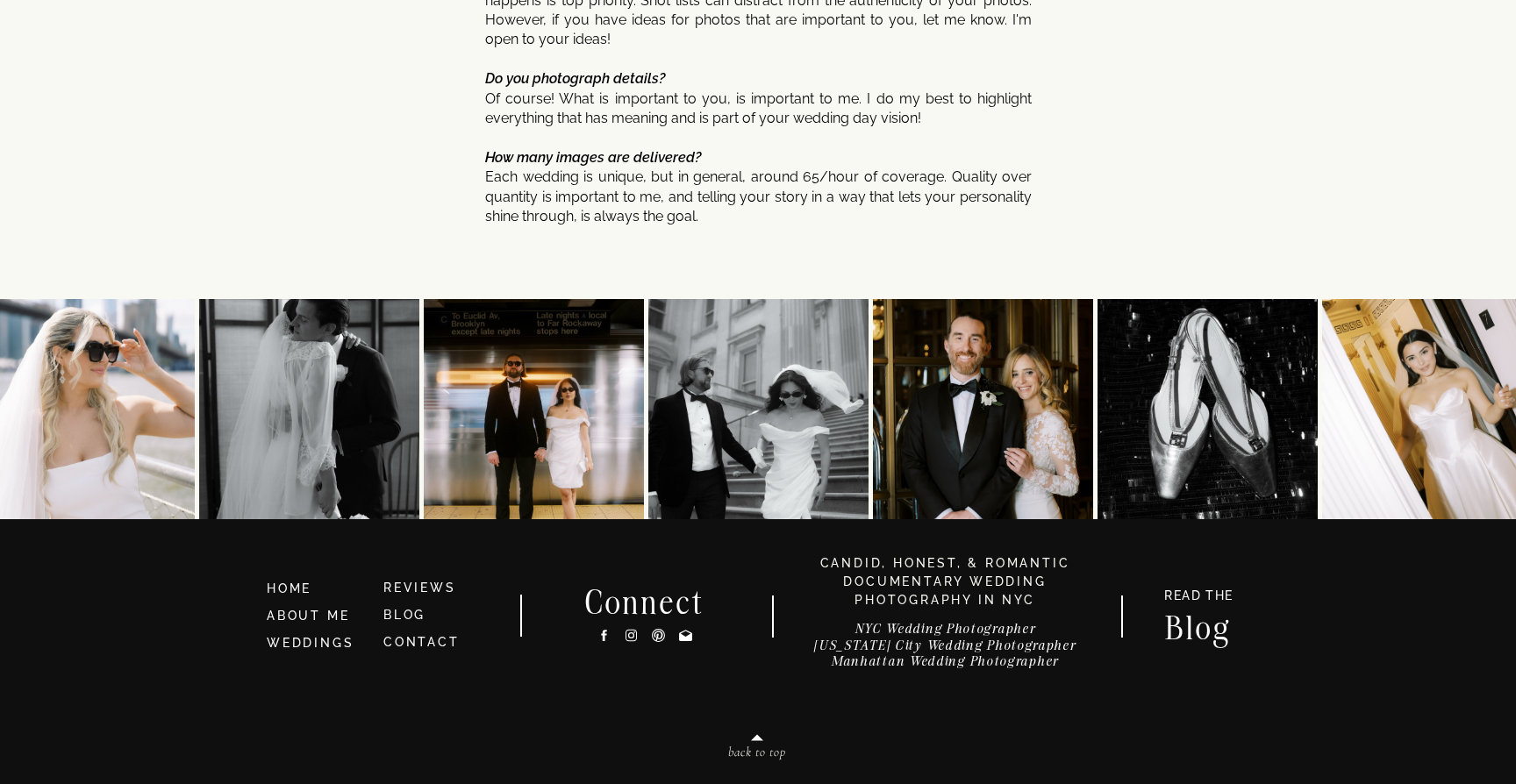
scroll to position [9340, 0]
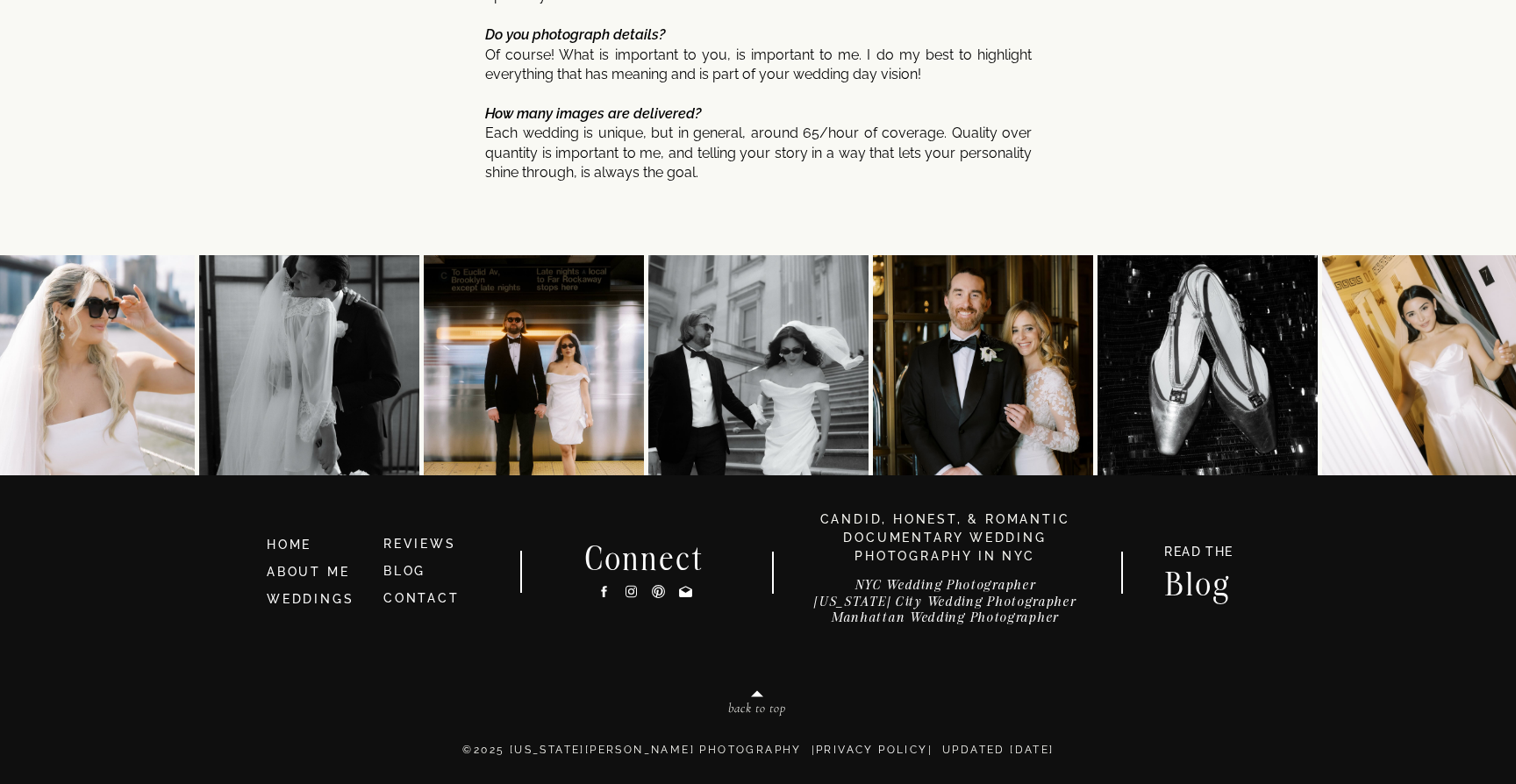
click at [302, 607] on h3 "WEDDINGS" at bounding box center [317, 600] width 102 height 20
click at [333, 596] on link "WEDDINGS" at bounding box center [310, 599] width 87 height 14
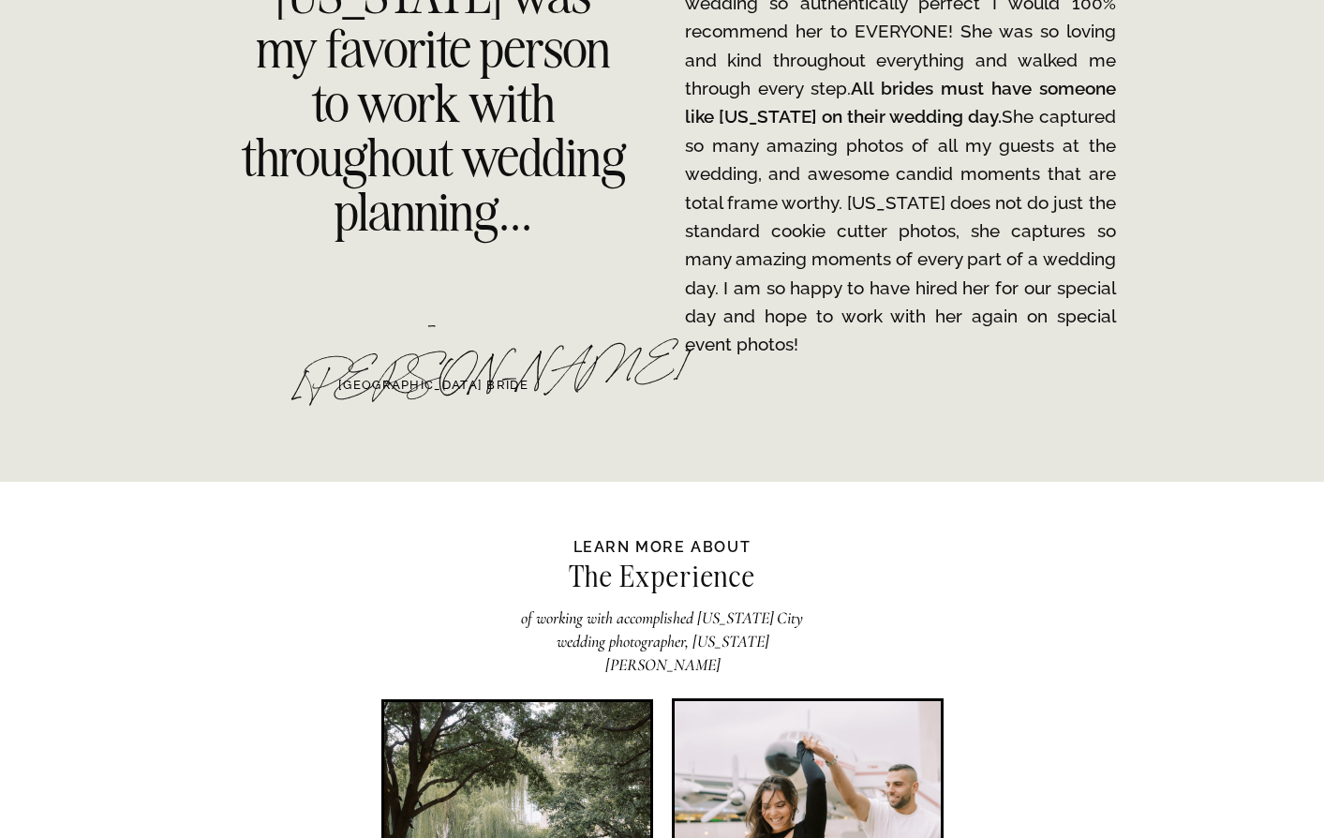
scroll to position [3083, 0]
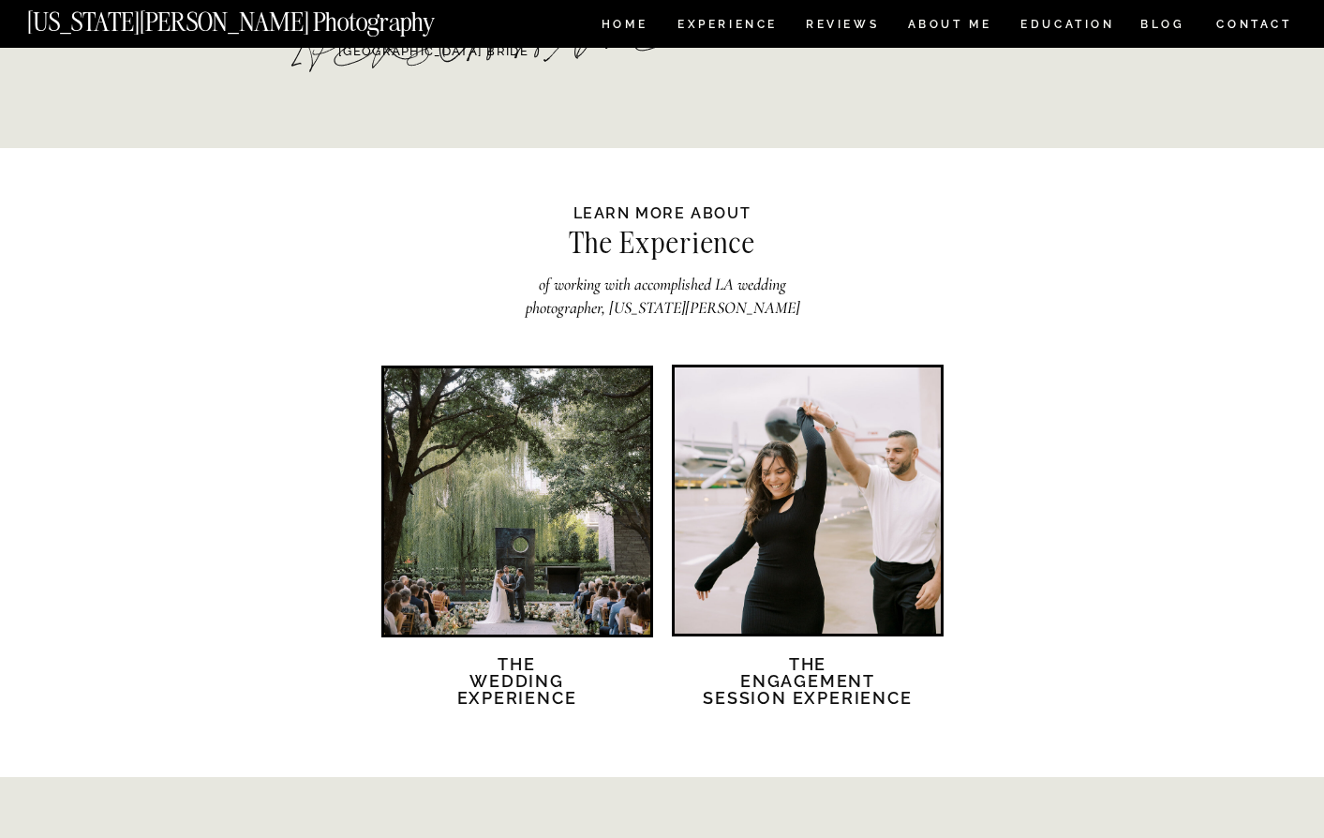
scroll to position [3038, 0]
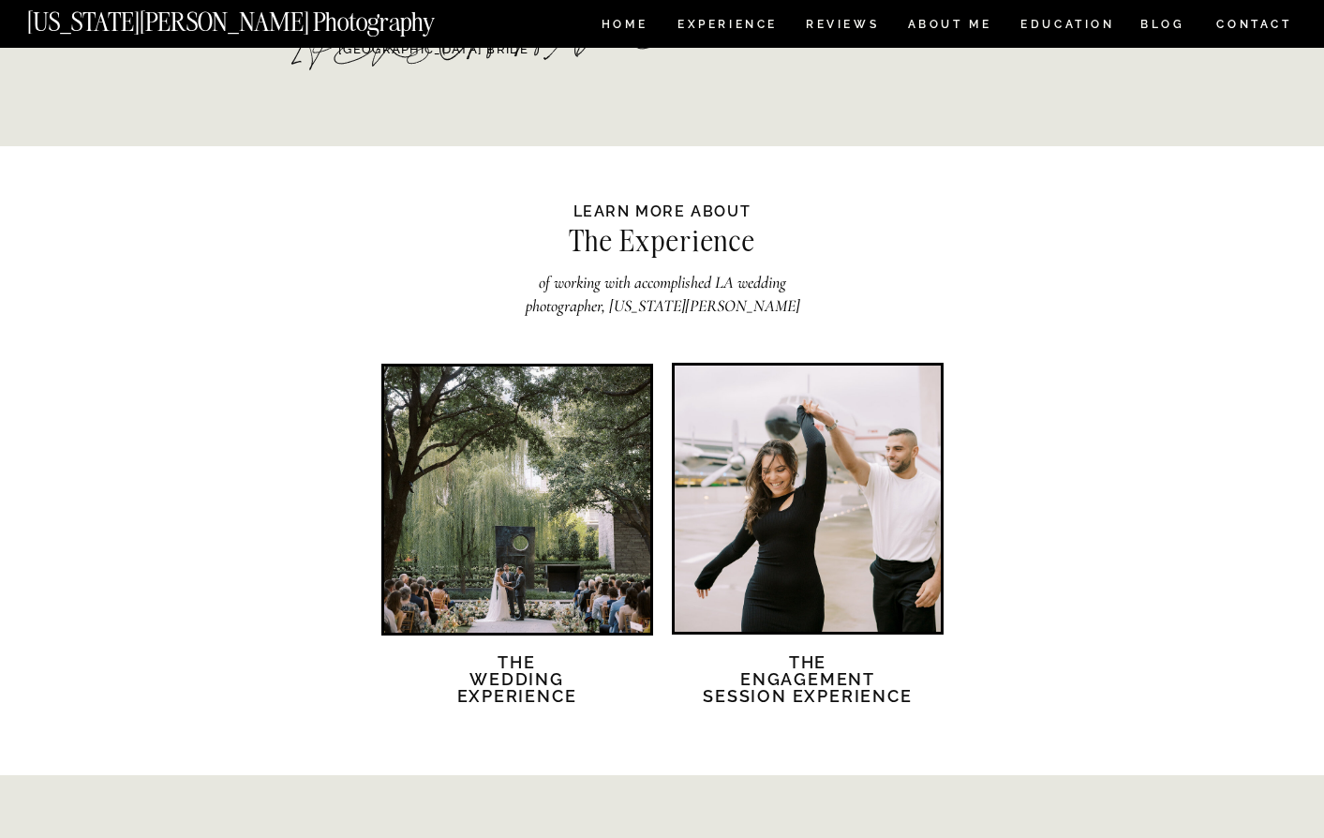
click at [919, 482] on div at bounding box center [808, 499] width 266 height 266
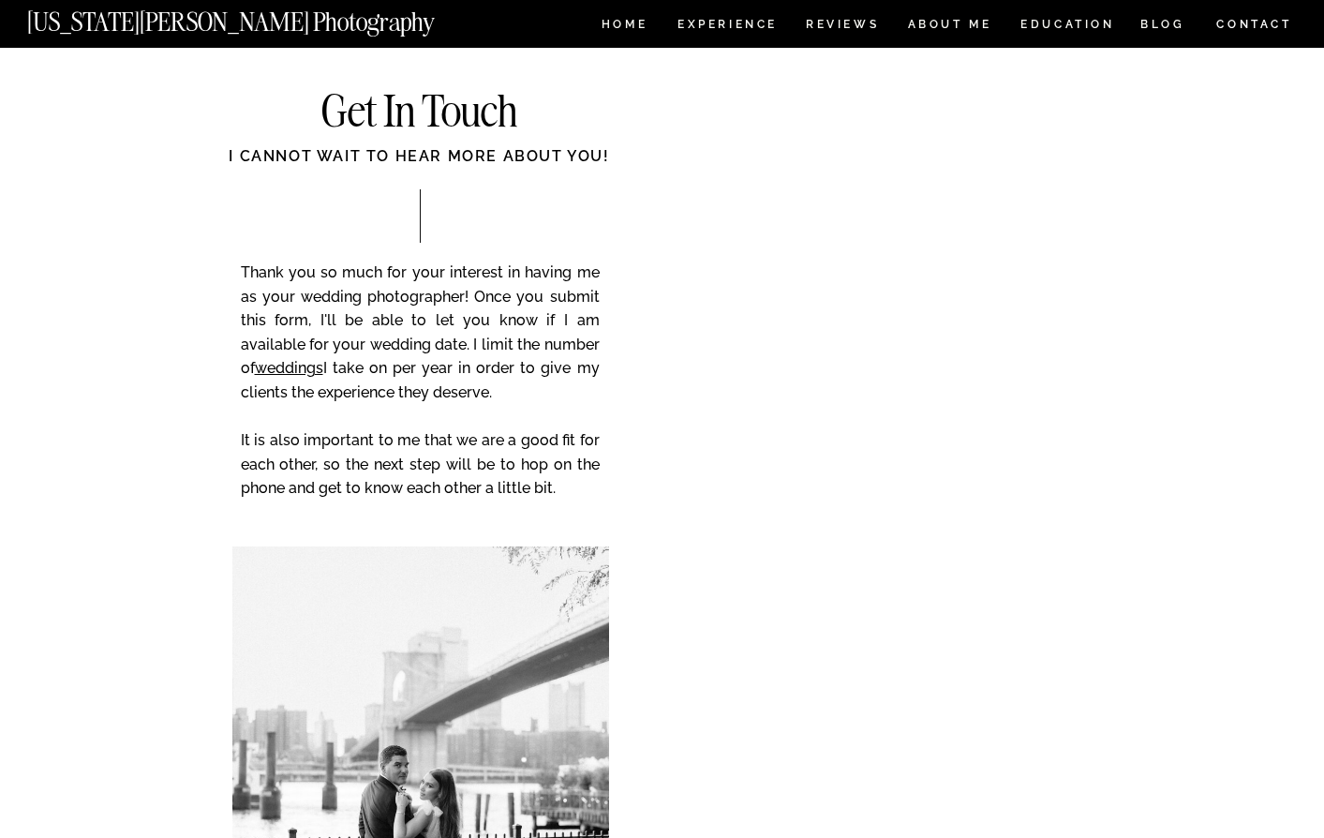
scroll to position [4547, 0]
